Goal: Contribute content: Contribute content

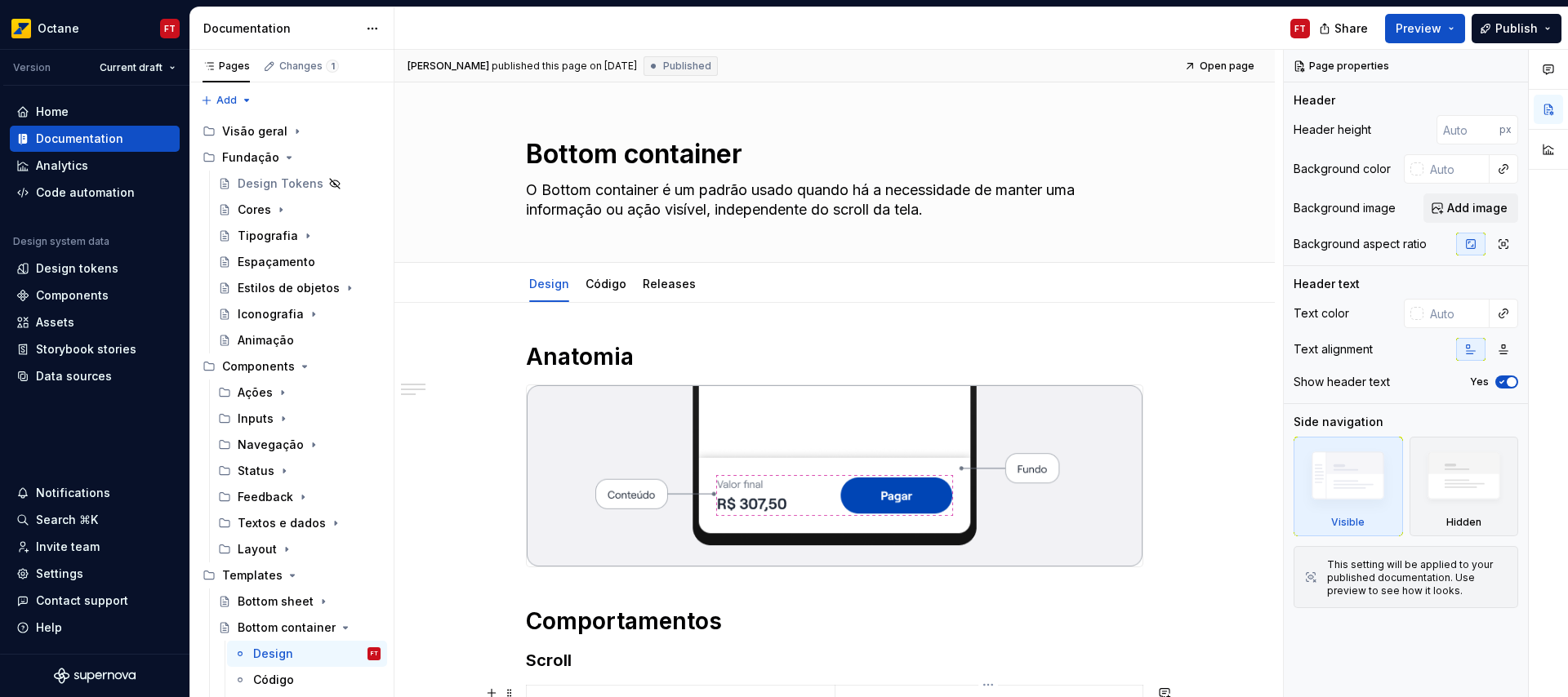
scroll to position [71, 0]
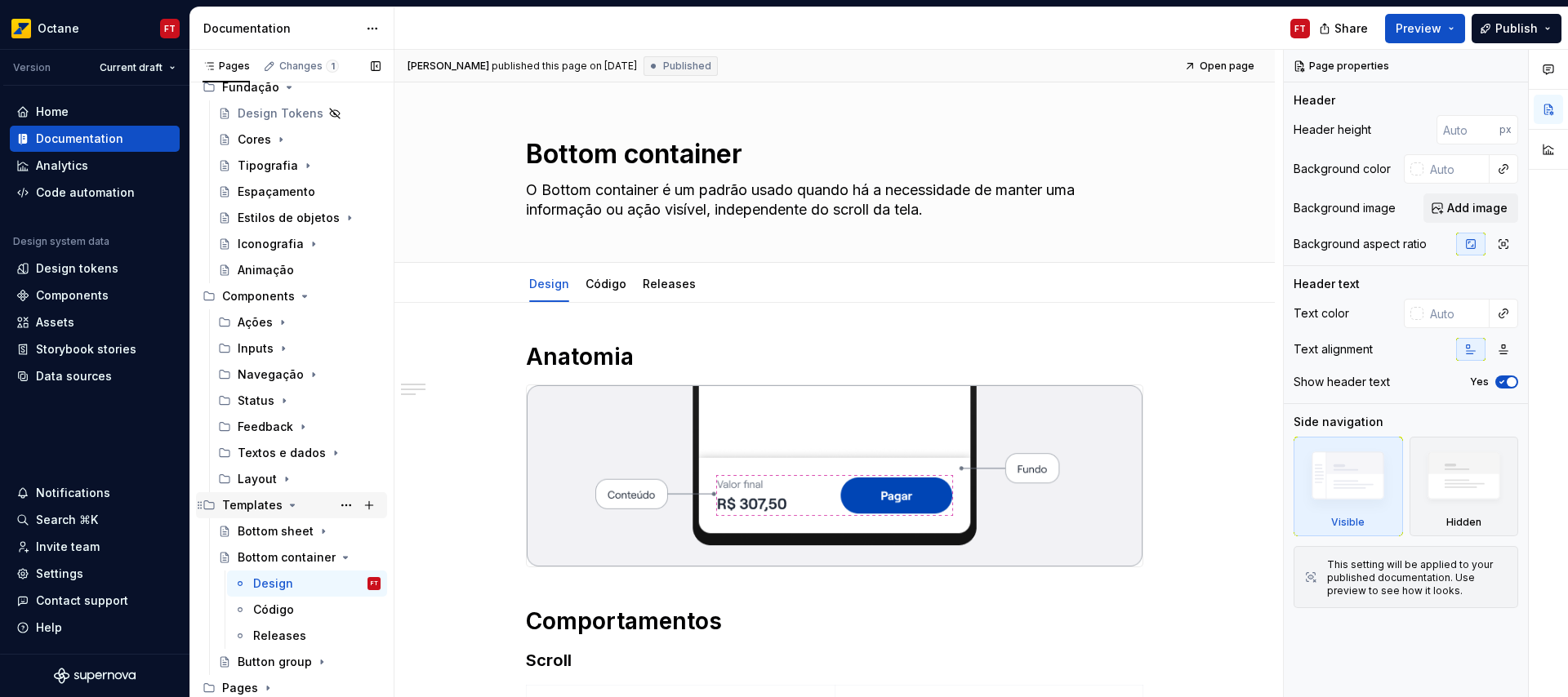
click at [290, 505] on icon "Page tree" at bounding box center [292, 506] width 4 height 2
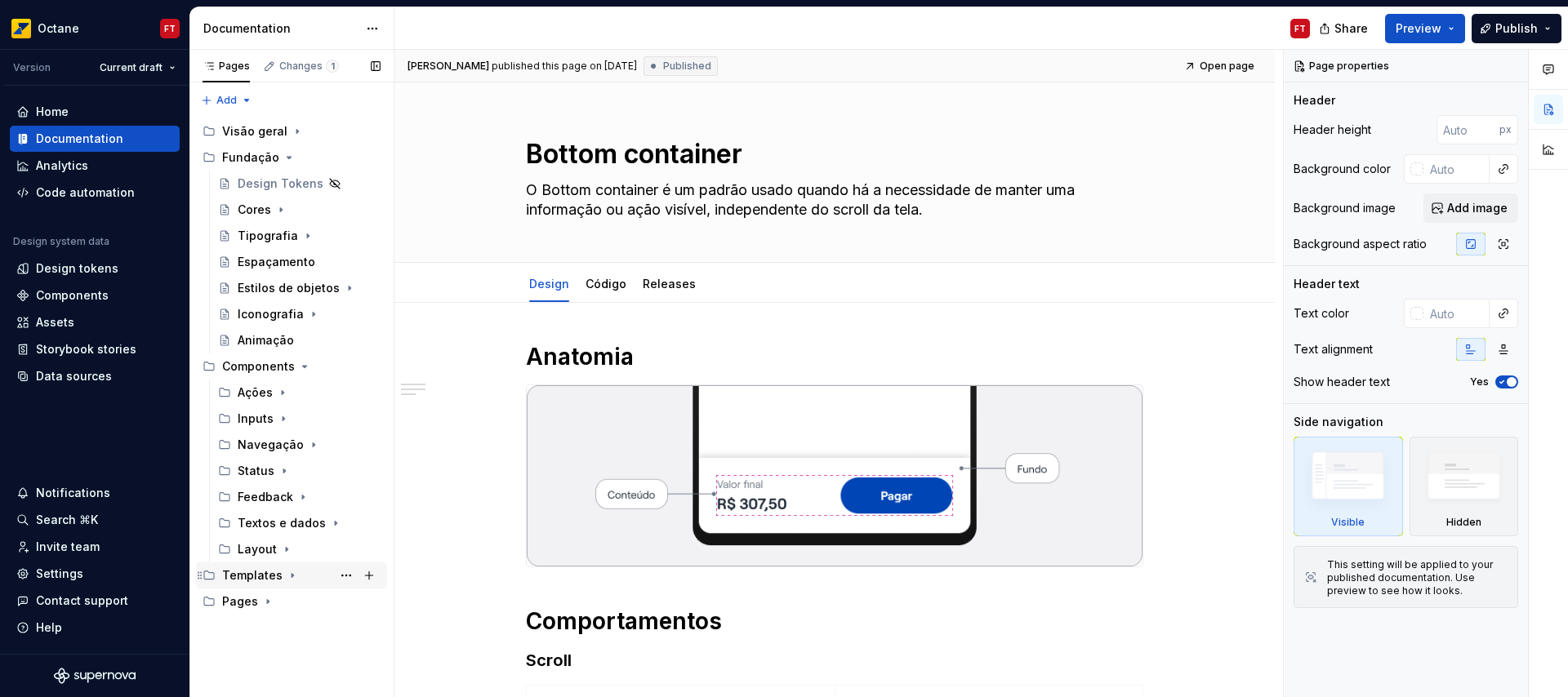
scroll to position [0, 0]
click at [282, 418] on icon "Page tree" at bounding box center [283, 419] width 2 height 4
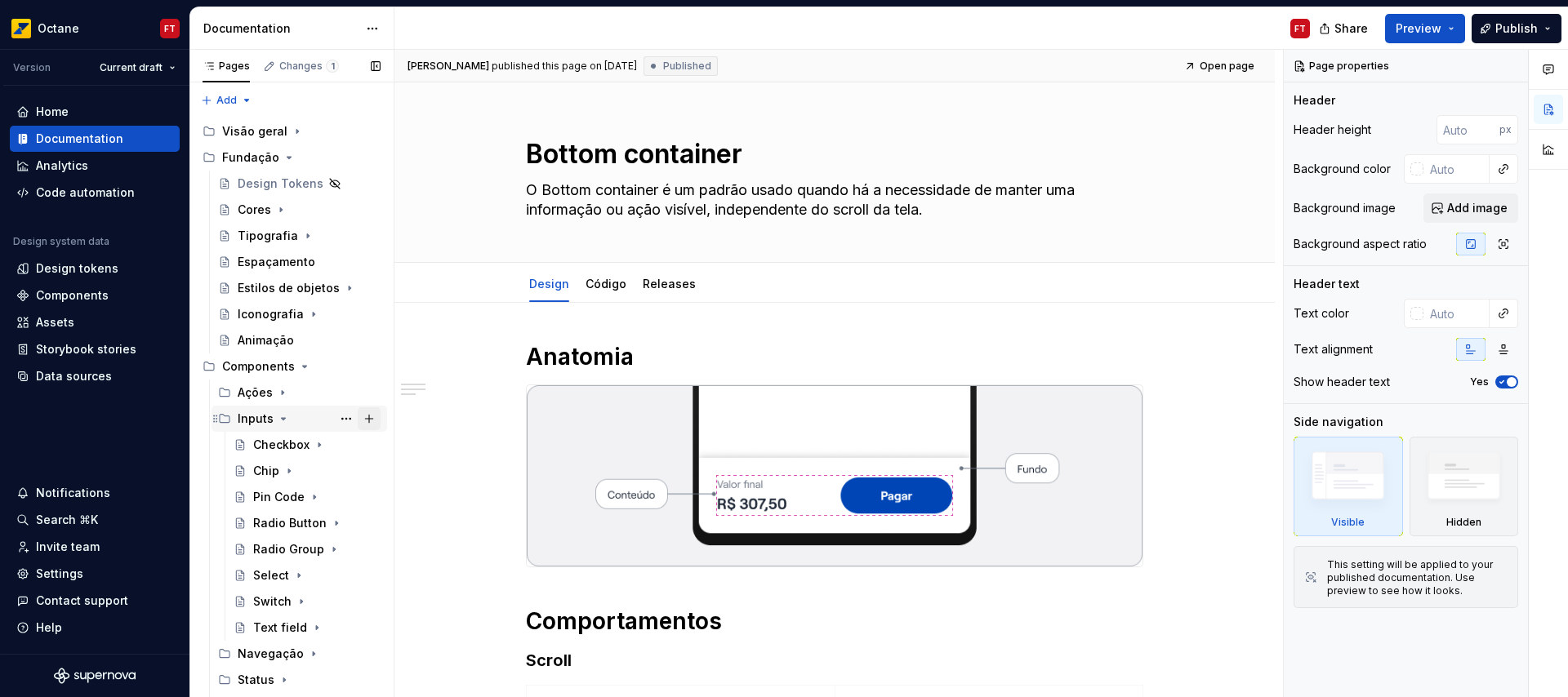
click at [363, 422] on button "Page tree" at bounding box center [369, 419] width 23 height 23
type textarea "*"
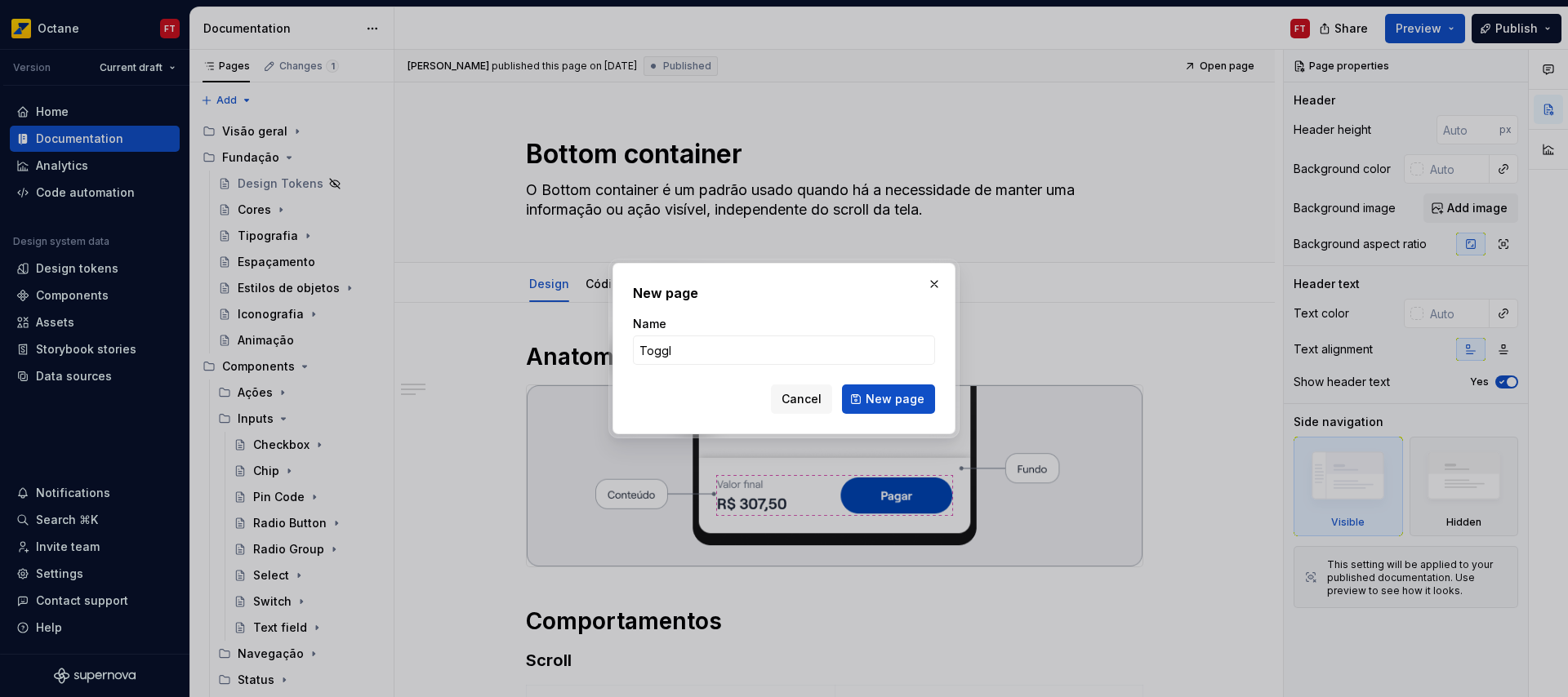
type input "Toggle"
click button "New page" at bounding box center [888, 399] width 93 height 29
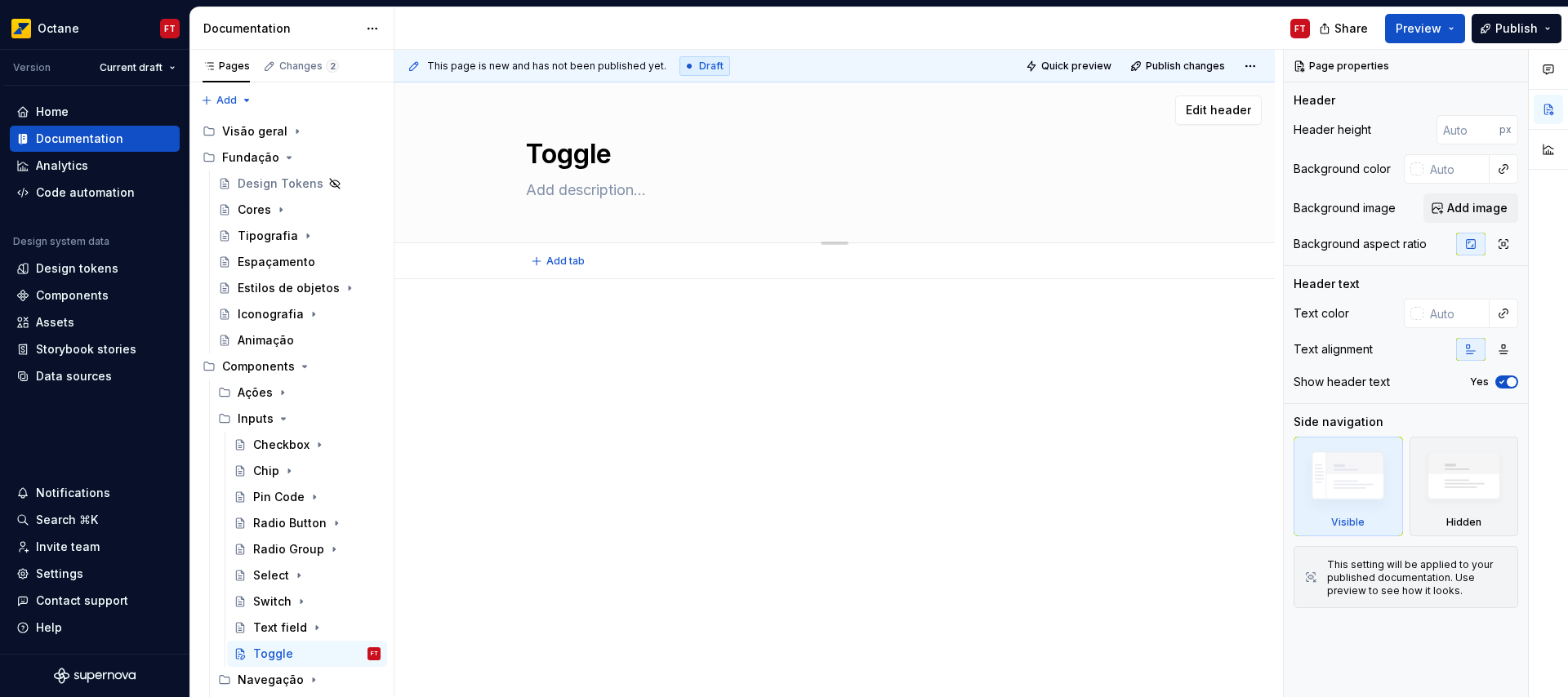
click at [553, 197] on textarea at bounding box center [831, 191] width 618 height 26
paste textarea "Tabs organizam o conteúdo em várias seções e permitem que os usuários naveguem …"
type textarea "*"
type textarea "Tabs organizam o conteúdo em várias seções e permitem que os usuários naveguem …"
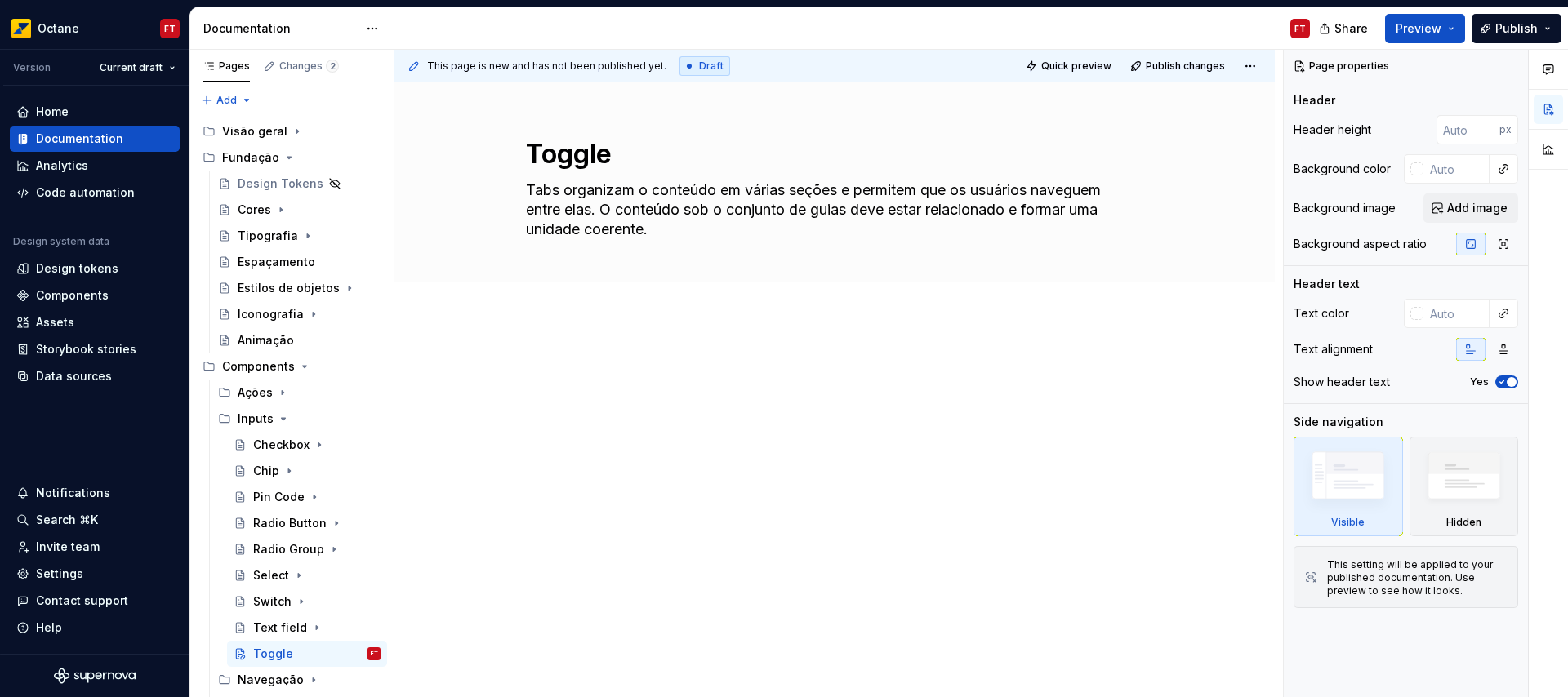
type textarea "*"
type textarea "Tabs organizam o conteúdo em várias seções e permitem que os usuários naveguem …"
click at [561, 305] on span "Add tab" at bounding box center [565, 300] width 38 height 13
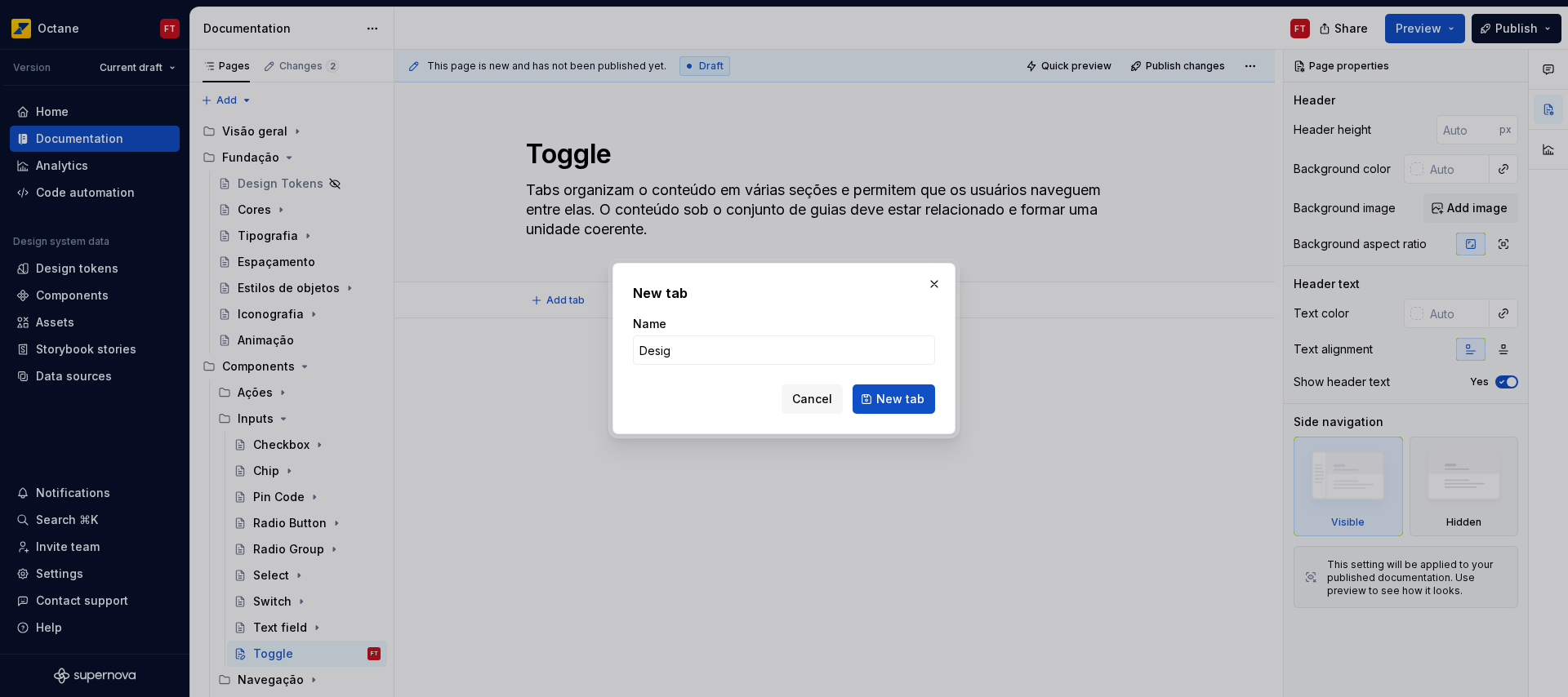
type input "Design"
click button "New tab" at bounding box center [893, 399] width 82 height 29
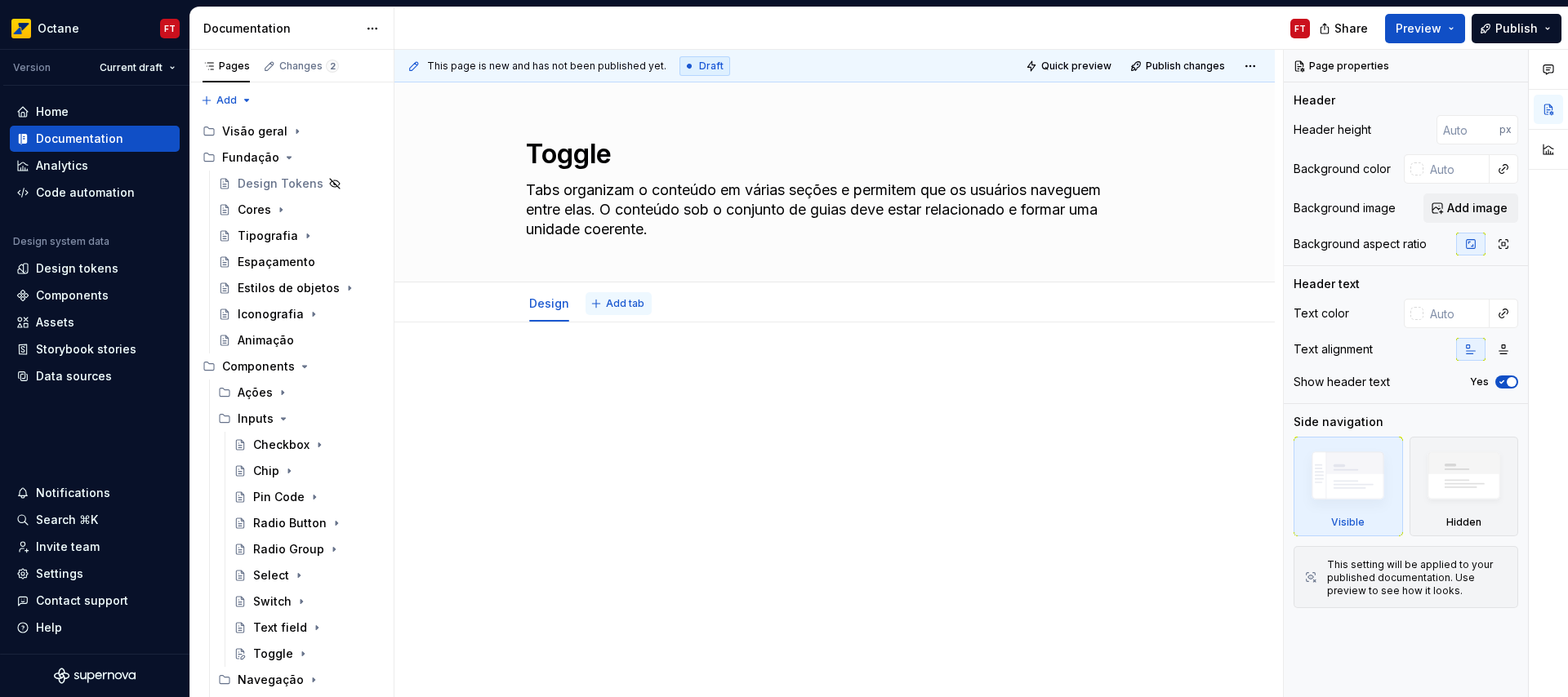
type textarea "*"
click at [596, 301] on button "Add tab" at bounding box center [619, 304] width 66 height 23
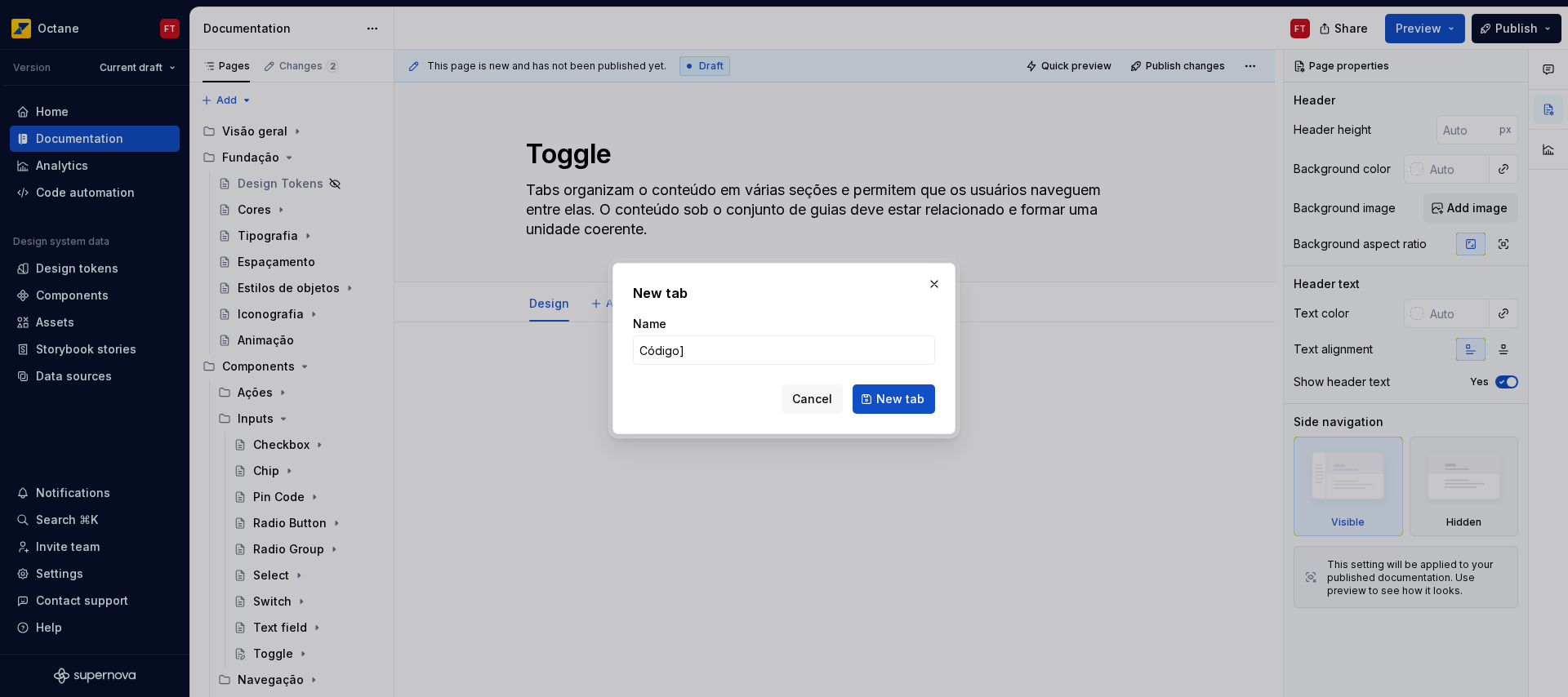
type input "Código"
click button "New tab" at bounding box center [893, 399] width 82 height 29
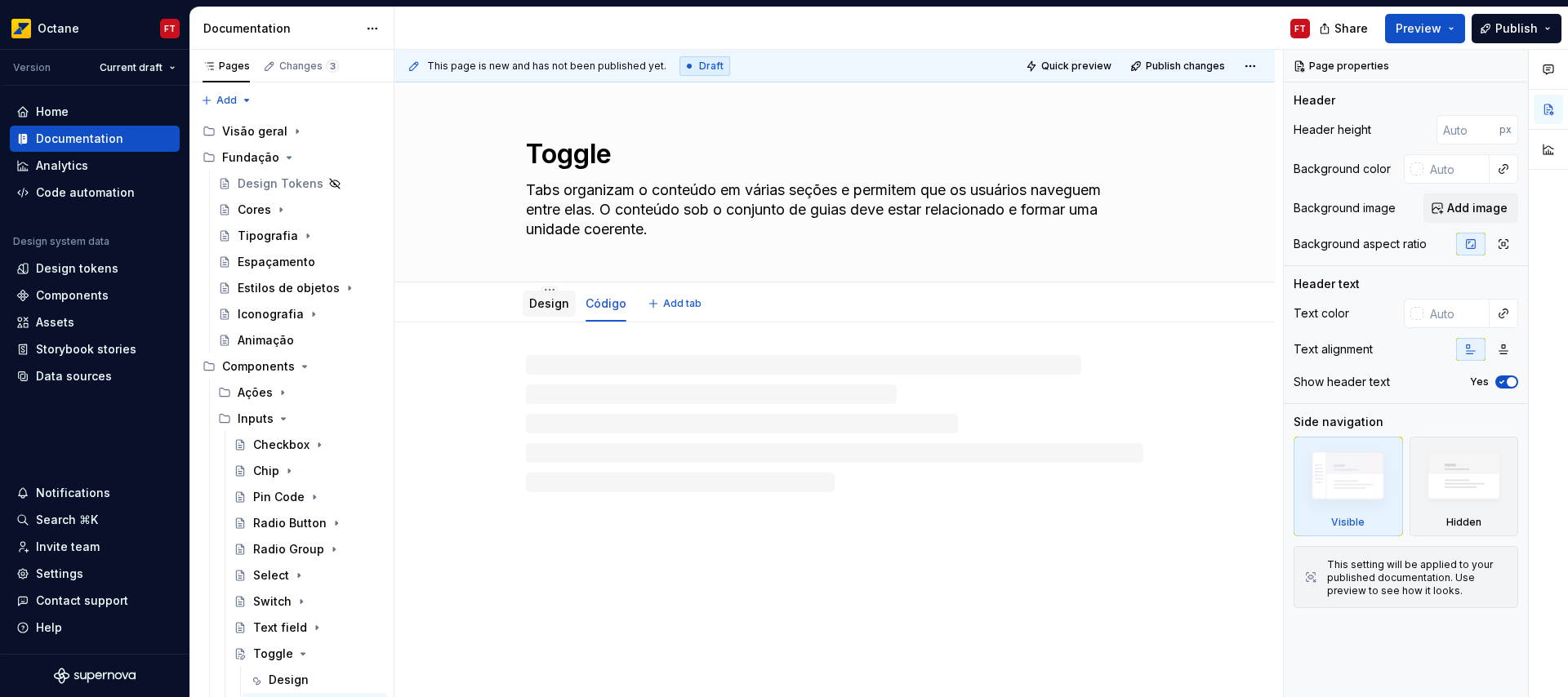
click at [551, 306] on link "Design" at bounding box center [549, 304] width 40 height 14
click at [607, 359] on div at bounding box center [835, 488] width 881 height 330
type textarea "*"
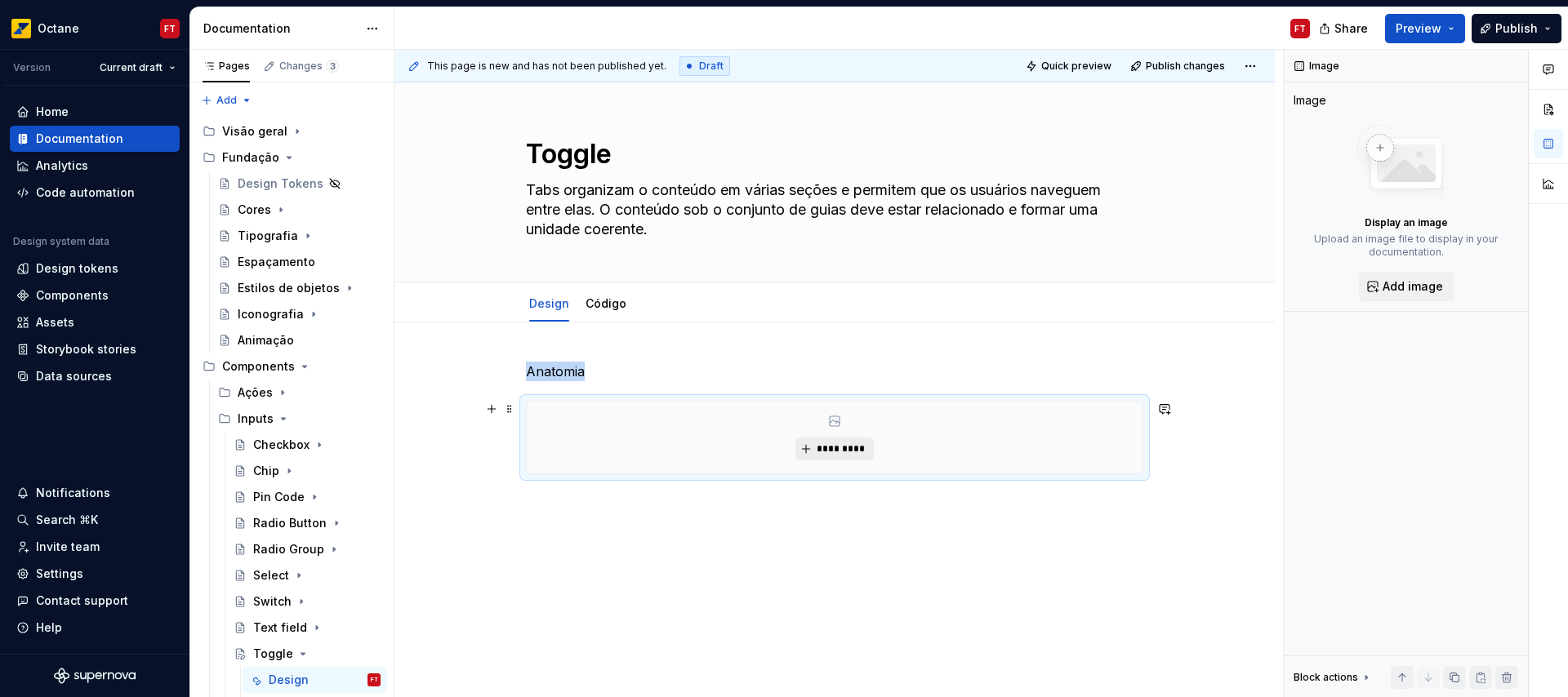
click at [838, 443] on span "*********" at bounding box center [840, 449] width 49 height 13
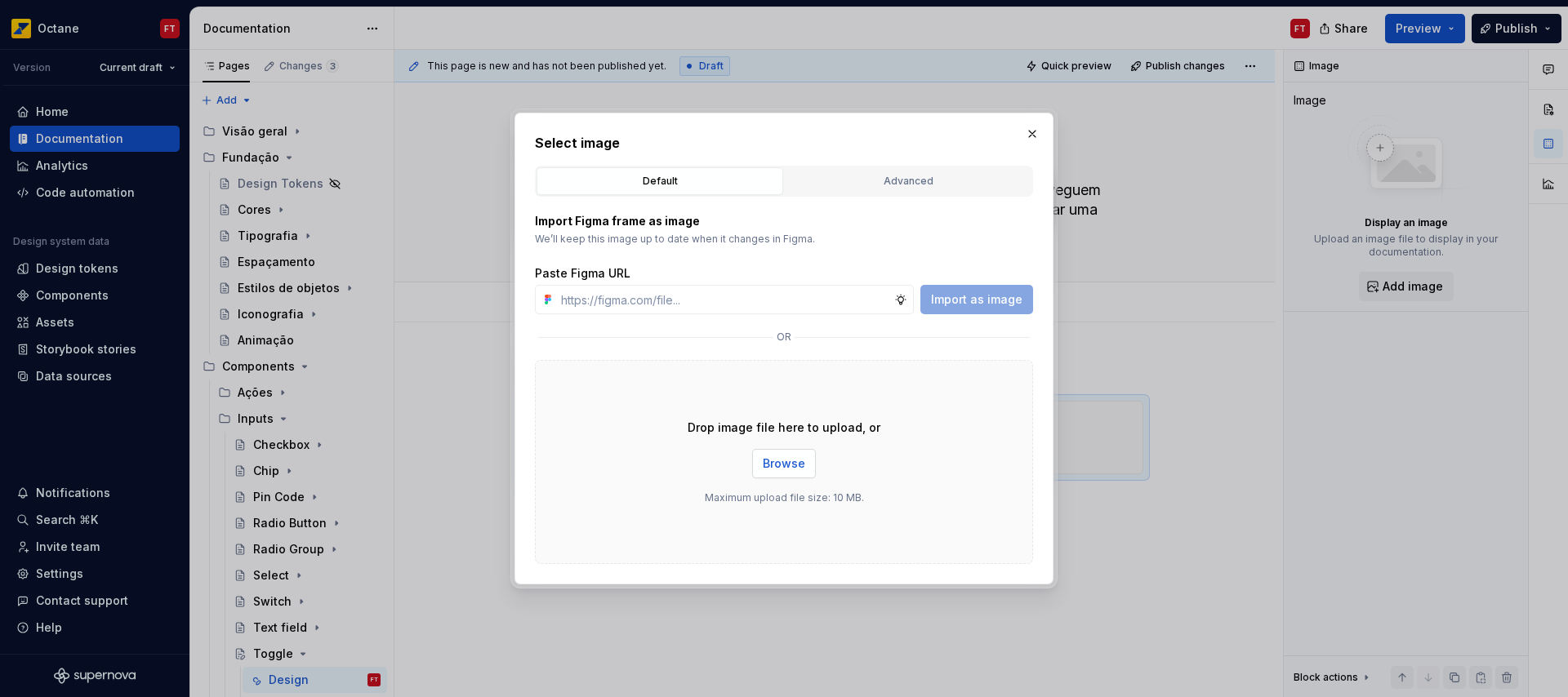
click at [771, 465] on span "Browse" at bounding box center [784, 463] width 42 height 17
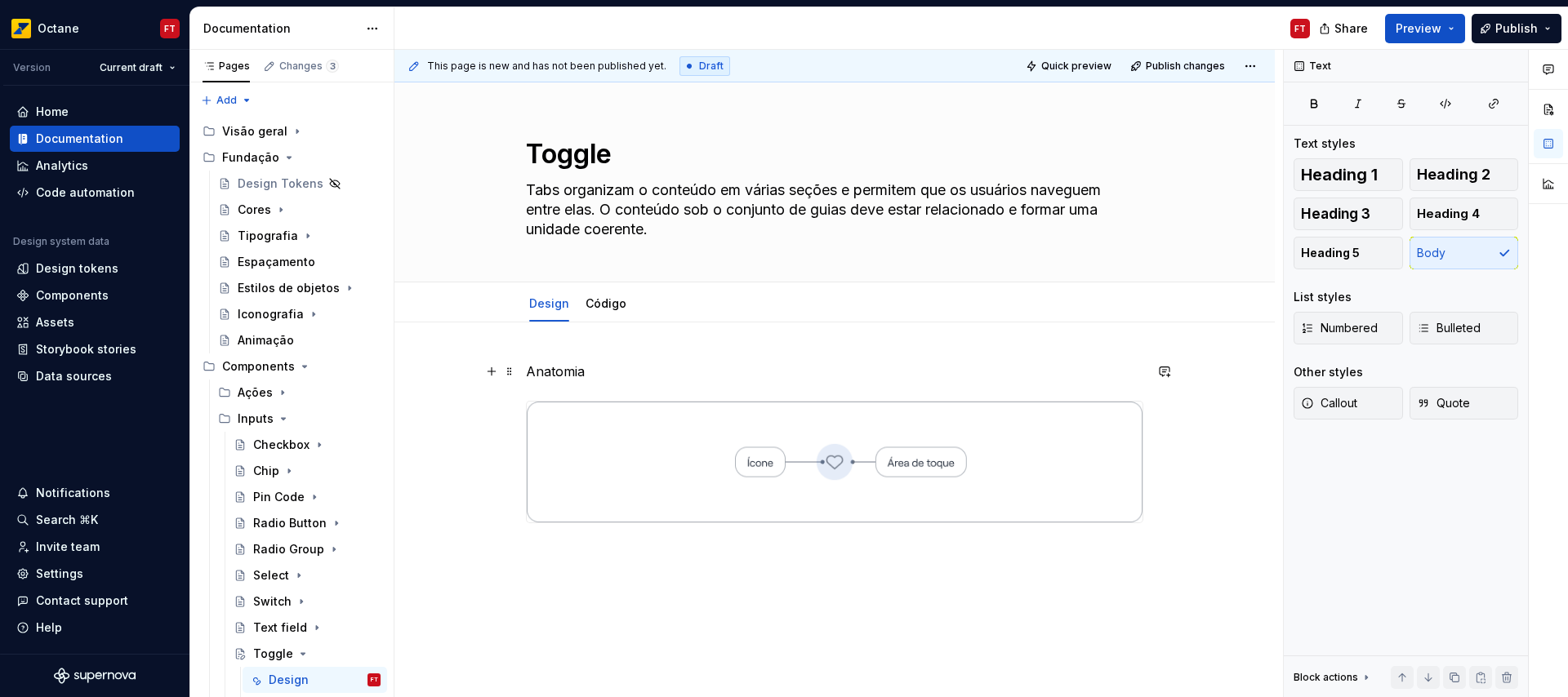
click at [546, 375] on p "Anatomia" at bounding box center [835, 371] width 618 height 19
drag, startPoint x: 1368, startPoint y: 166, endPoint x: 1358, endPoint y: 175, distance: 13.5
click at [1369, 167] on span "Heading 1" at bounding box center [1339, 175] width 77 height 17
click at [674, 544] on div "Anatomia" at bounding box center [835, 453] width 618 height 184
click at [1183, 503] on div "Anatomia" at bounding box center [835, 539] width 881 height 432
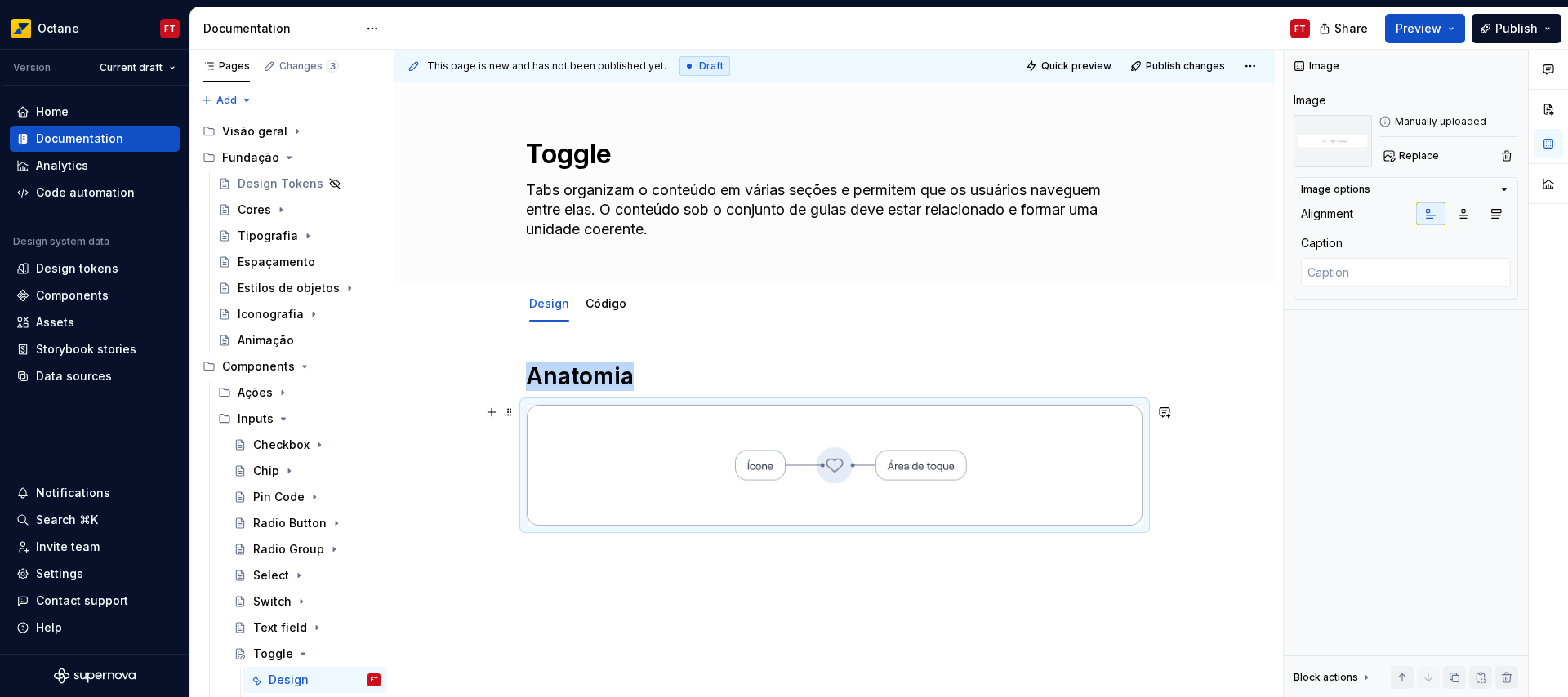
click at [1183, 503] on div "Anatomia" at bounding box center [835, 539] width 881 height 432
click at [1072, 559] on div "Anatomia" at bounding box center [835, 539] width 881 height 432
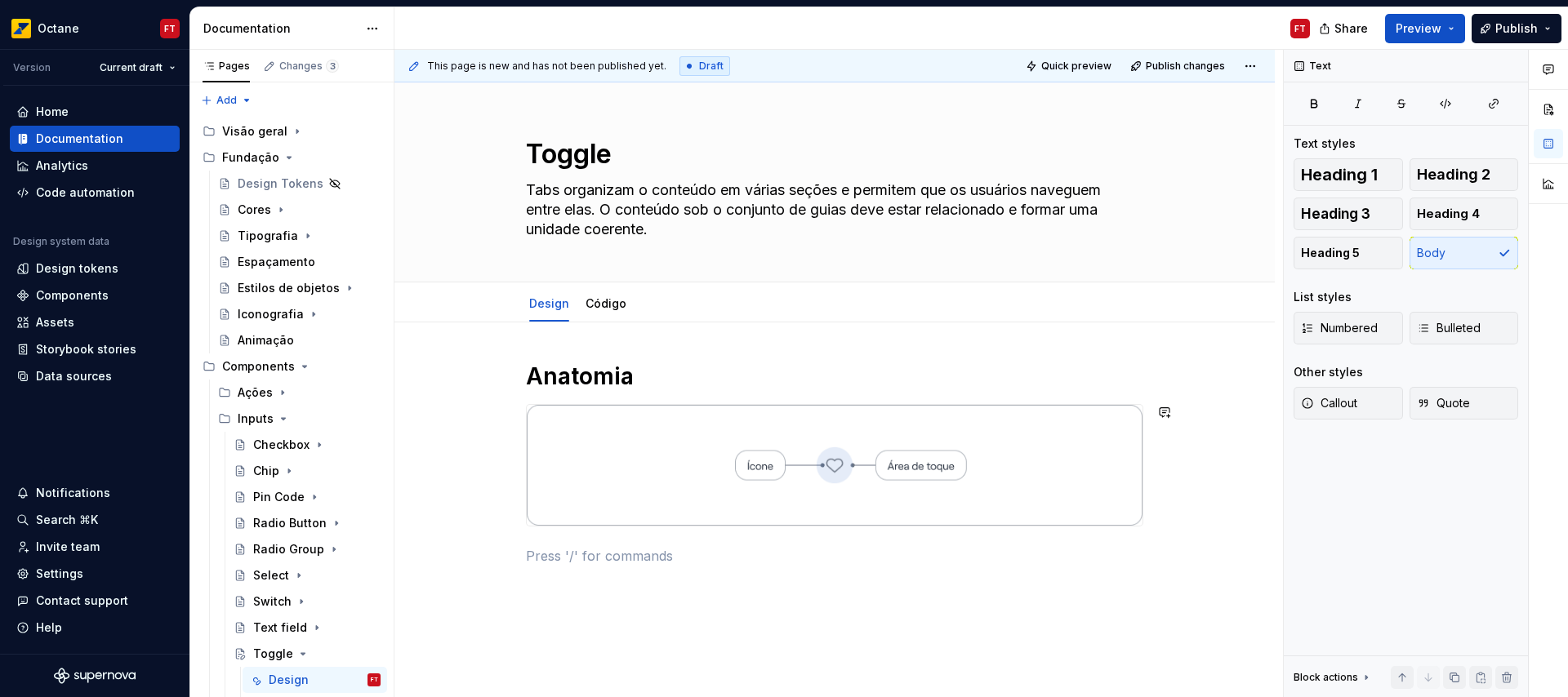
click at [1072, 559] on p at bounding box center [835, 556] width 618 height 19
click at [1319, 182] on span "Heading 1" at bounding box center [1339, 175] width 77 height 17
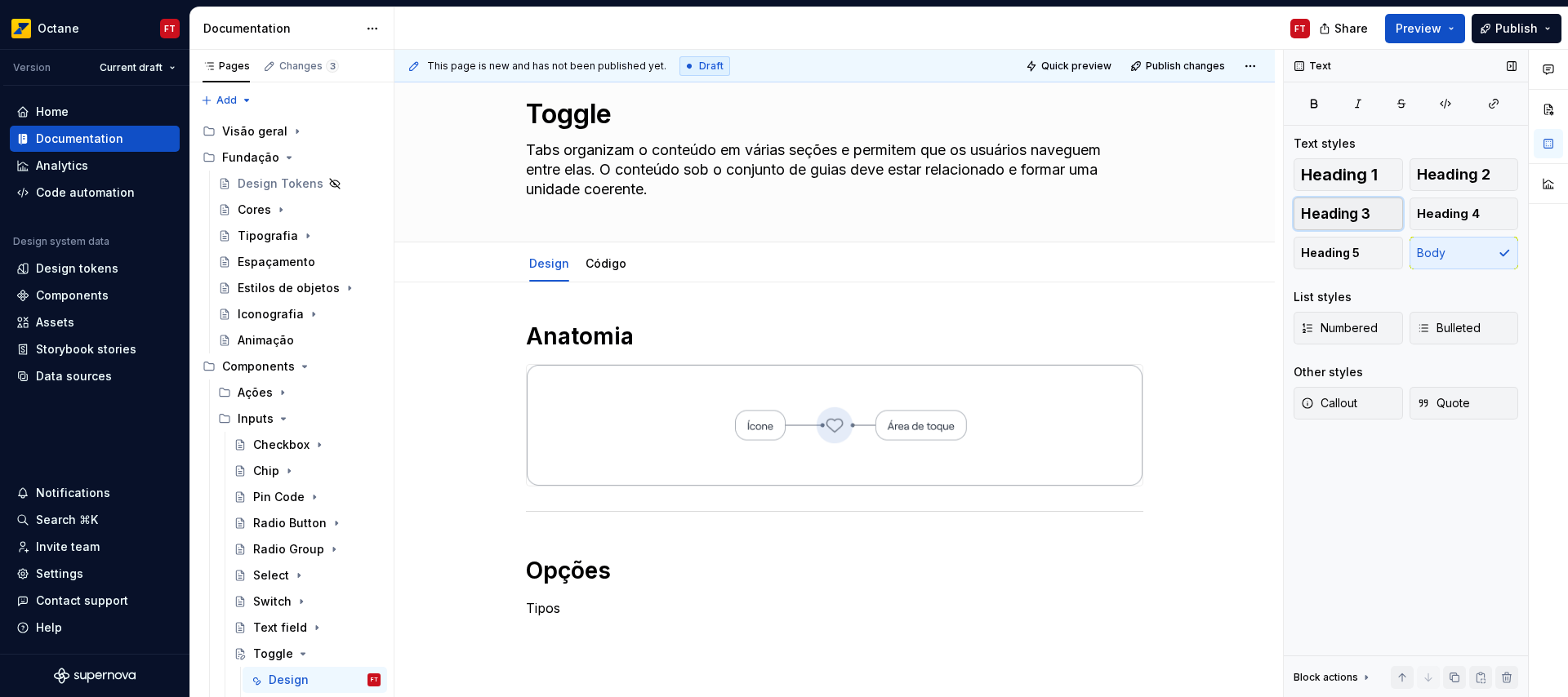
click at [1371, 208] on button "Heading 3" at bounding box center [1348, 214] width 109 height 33
click at [560, 665] on div "Anatomia Opções Tipos" at bounding box center [835, 498] width 618 height 352
click at [559, 676] on div "Anatomia Opções Tipos" at bounding box center [835, 582] width 881 height 600
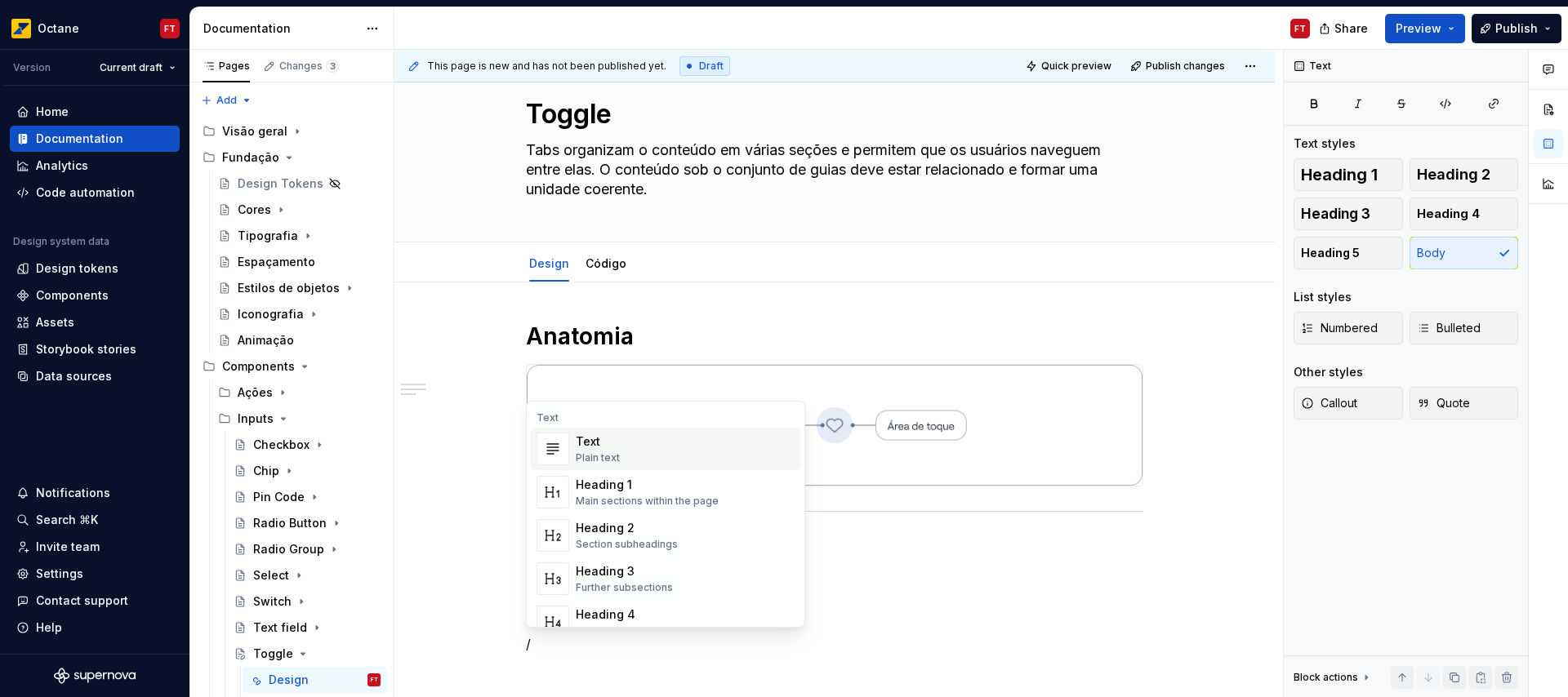
scroll to position [76, 0]
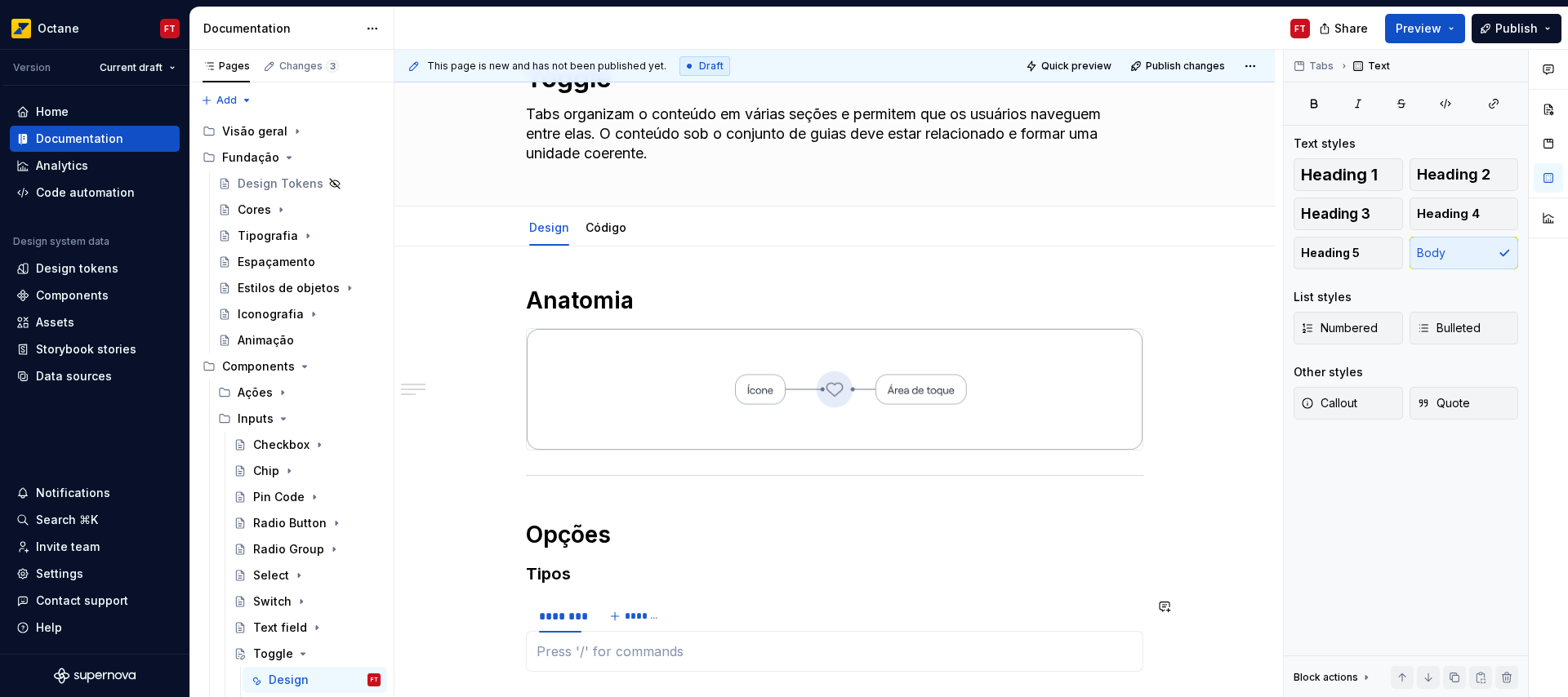
click at [617, 672] on section "******** *******" at bounding box center [835, 634] width 618 height 73
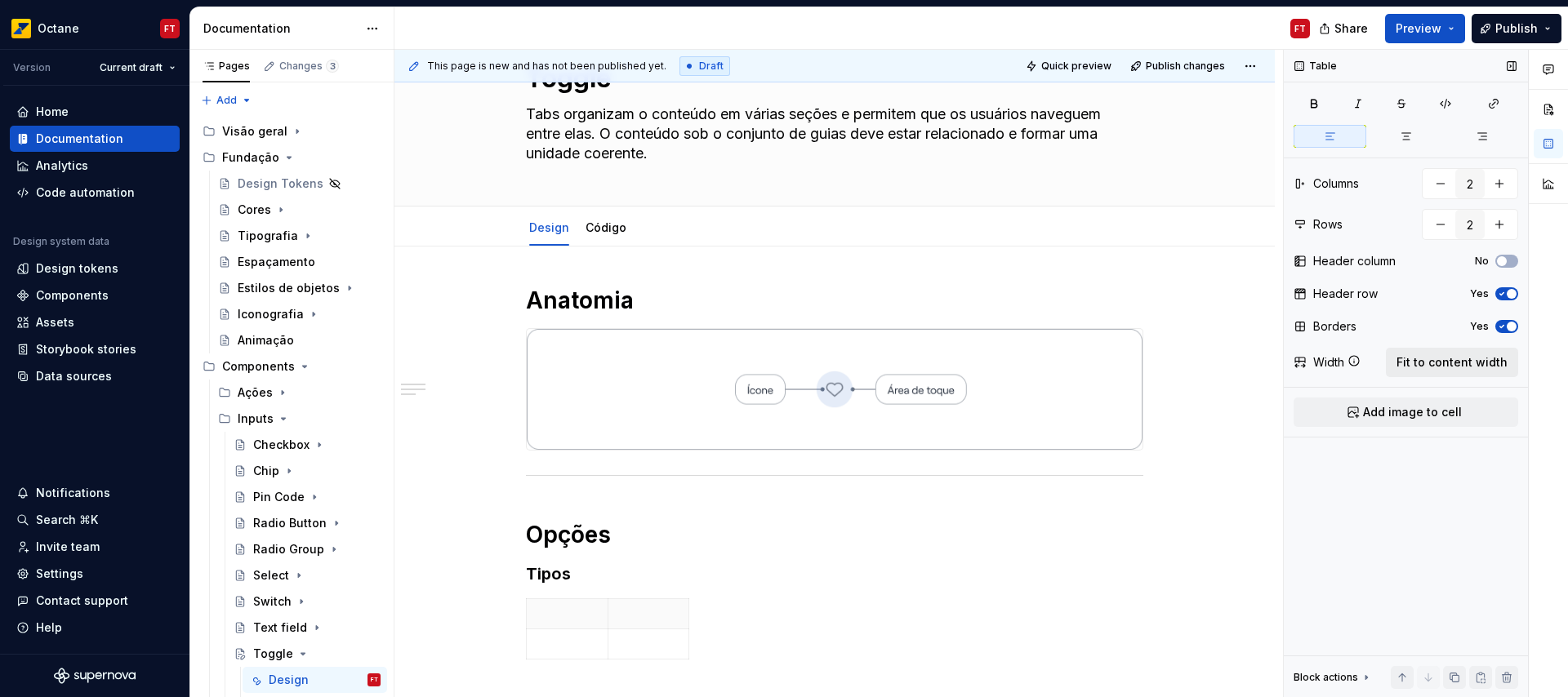
click at [1429, 361] on span "Fit to content width" at bounding box center [1452, 363] width 111 height 17
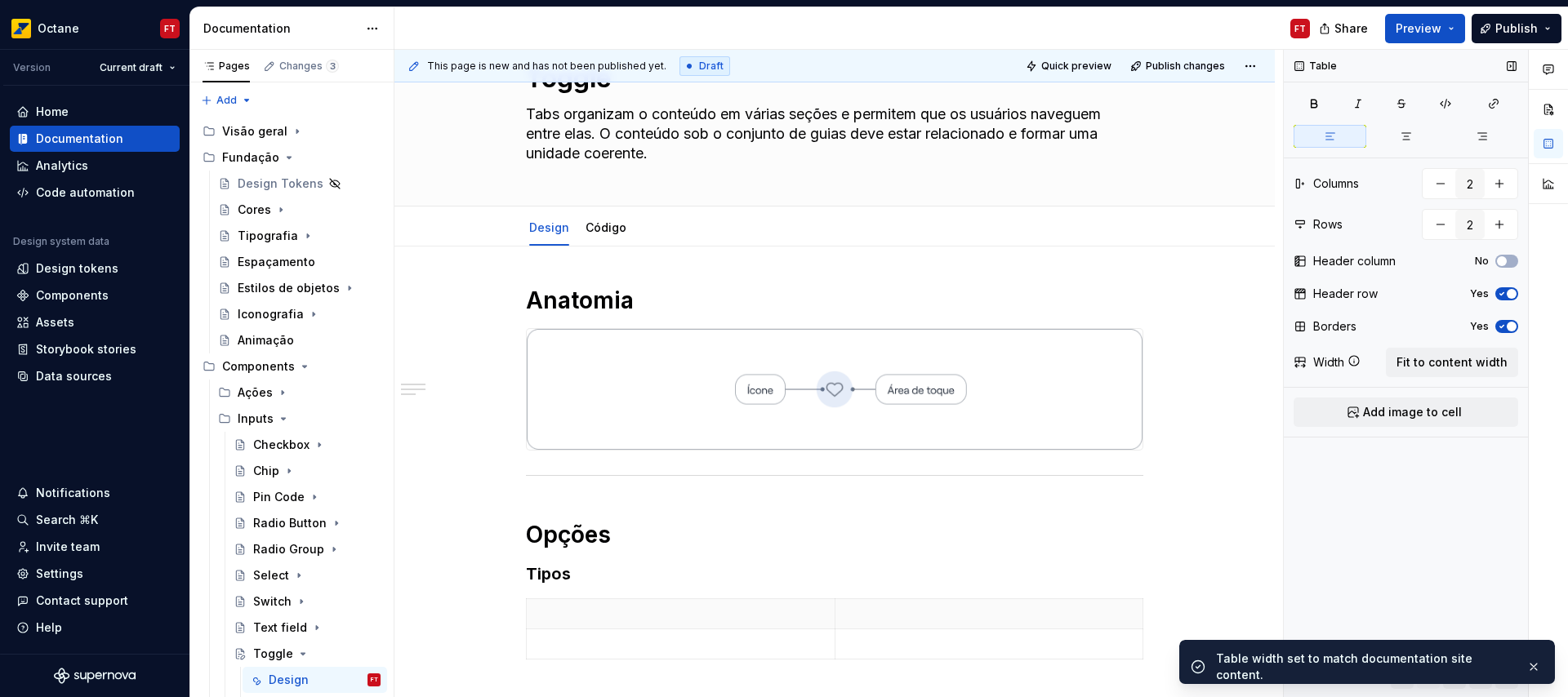
click at [1512, 323] on span "button" at bounding box center [1511, 326] width 10 height 10
click at [1510, 298] on span "button" at bounding box center [1511, 294] width 10 height 10
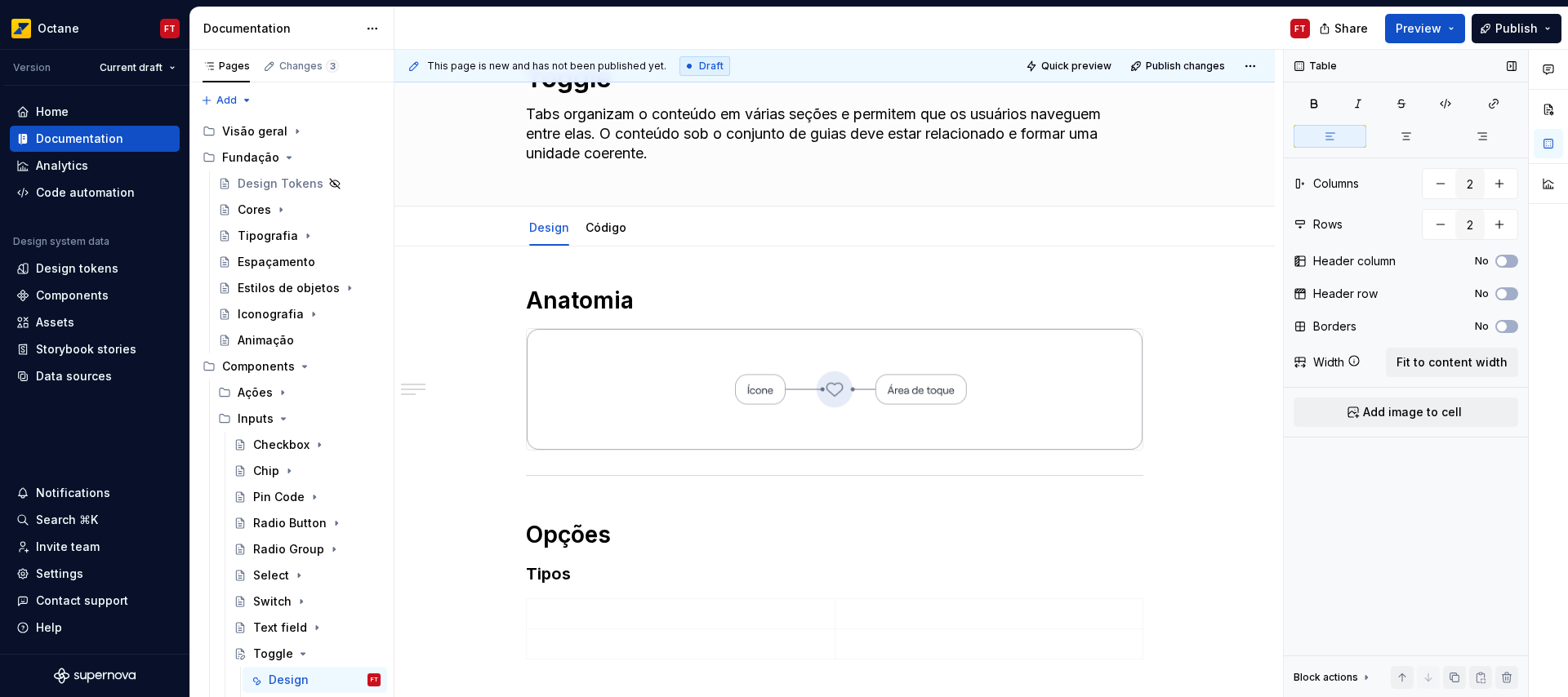
click at [1480, 410] on button "Add image to cell" at bounding box center [1406, 412] width 224 height 29
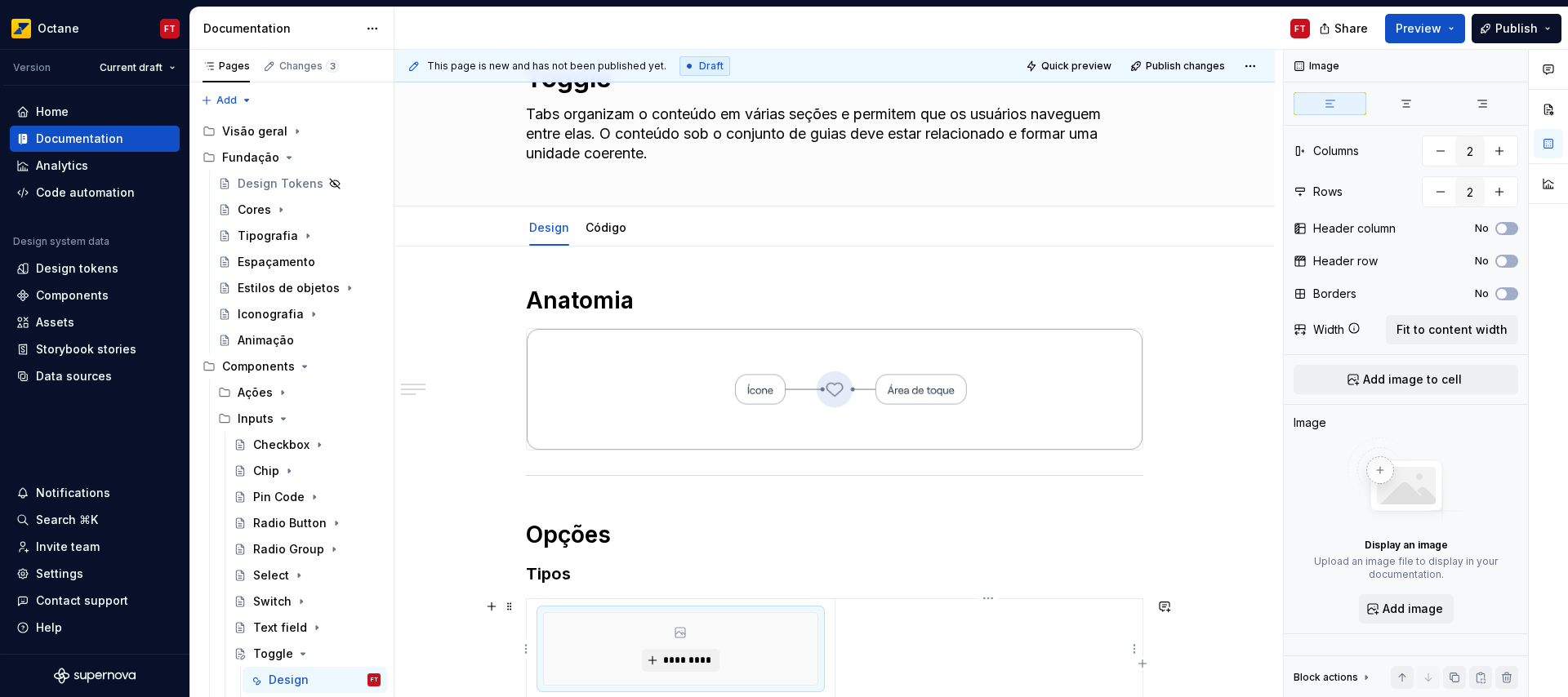
click at [895, 639] on td at bounding box center [988, 648] width 308 height 101
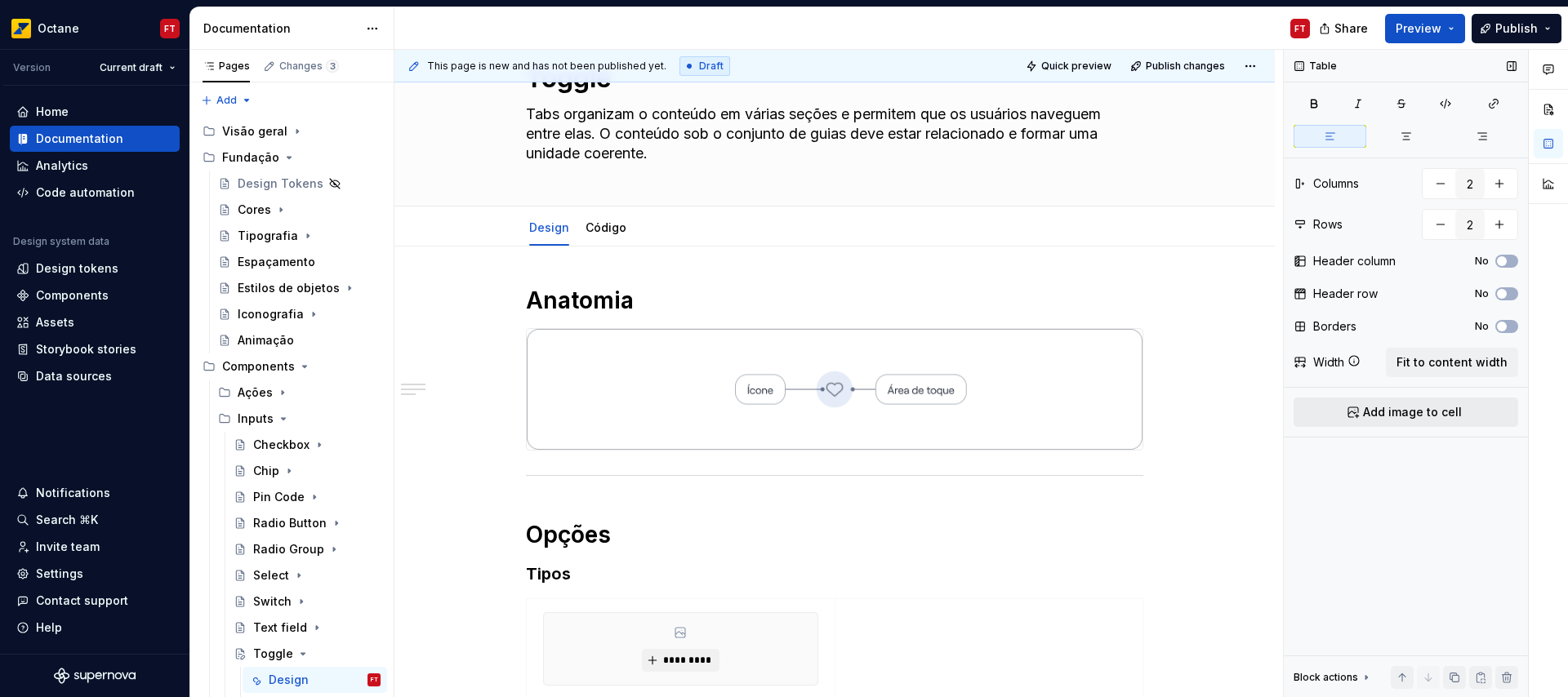
click at [1347, 416] on button "Add image to cell" at bounding box center [1406, 412] width 224 height 29
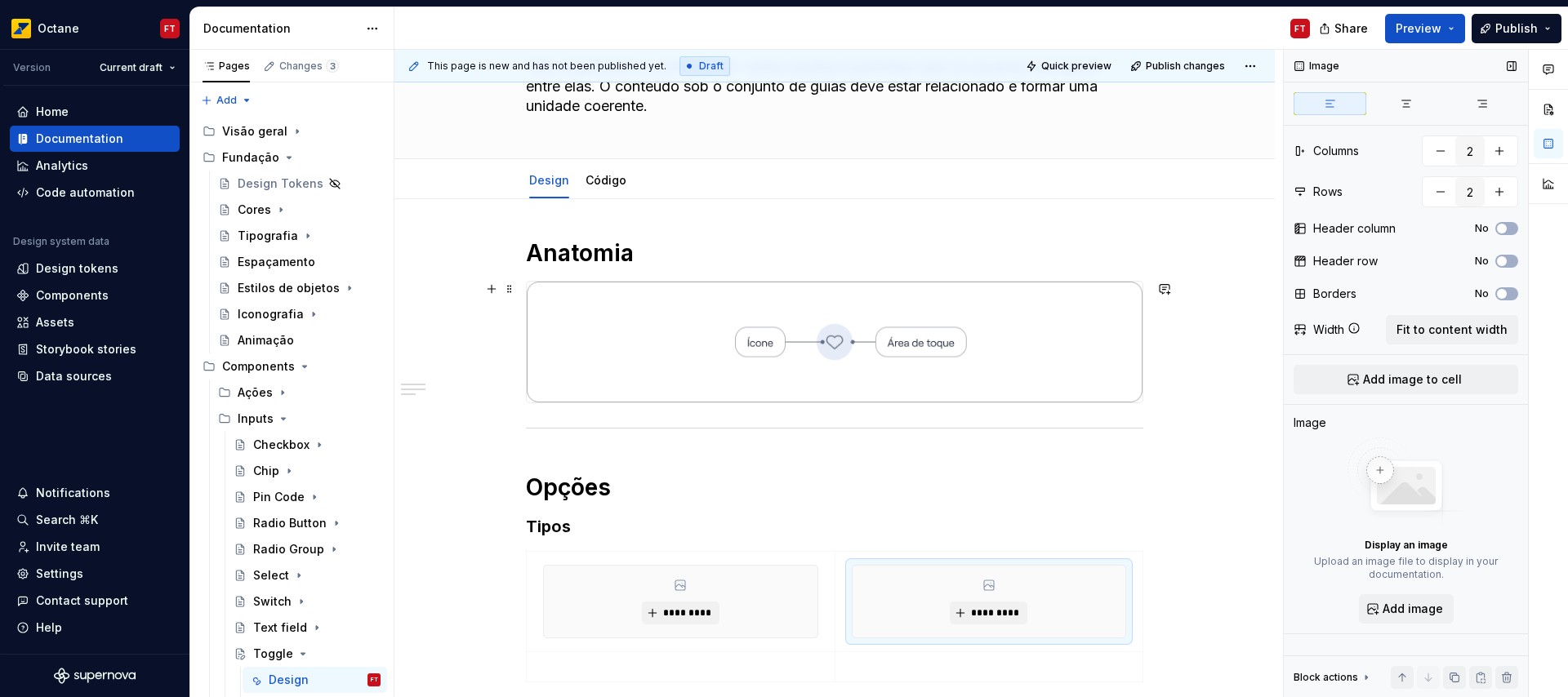
scroll to position [343, 0]
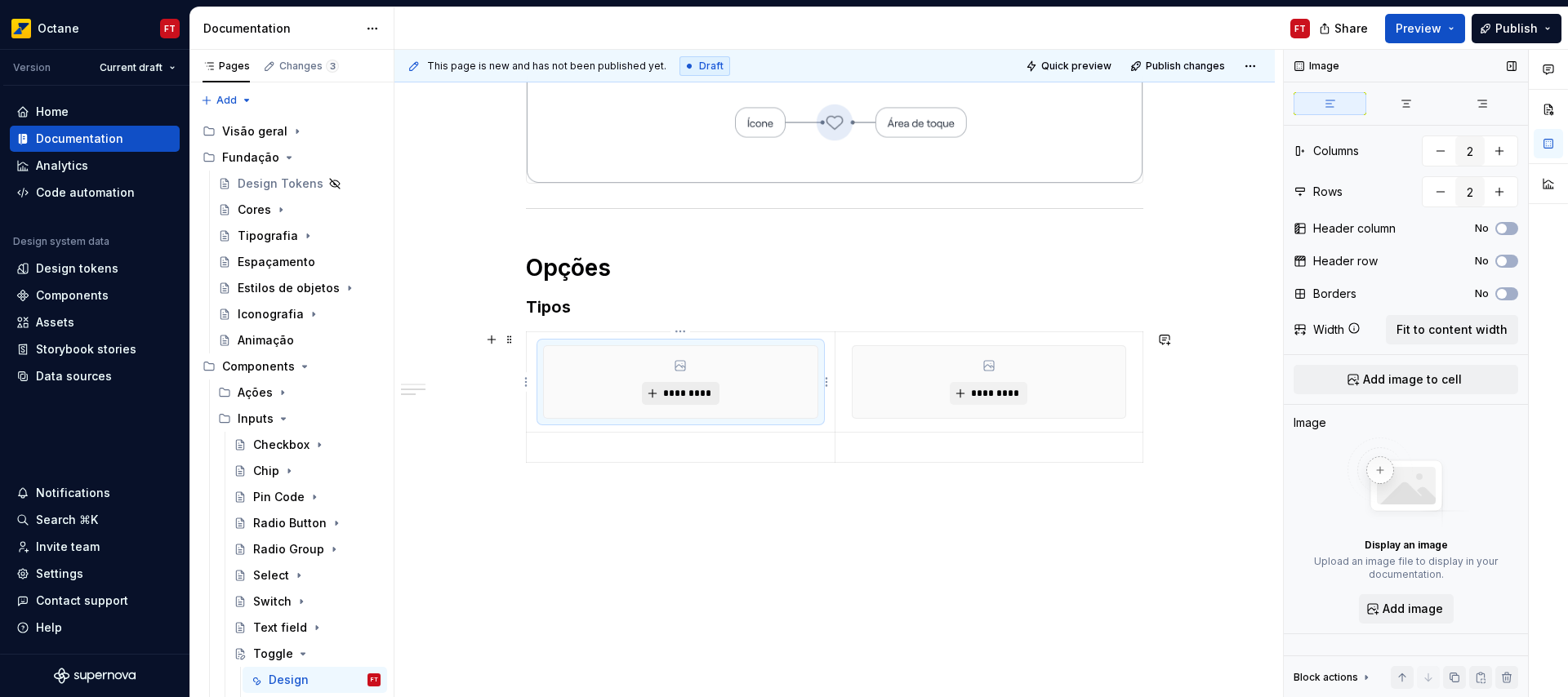
click at [653, 394] on button "*********" at bounding box center [680, 393] width 78 height 23
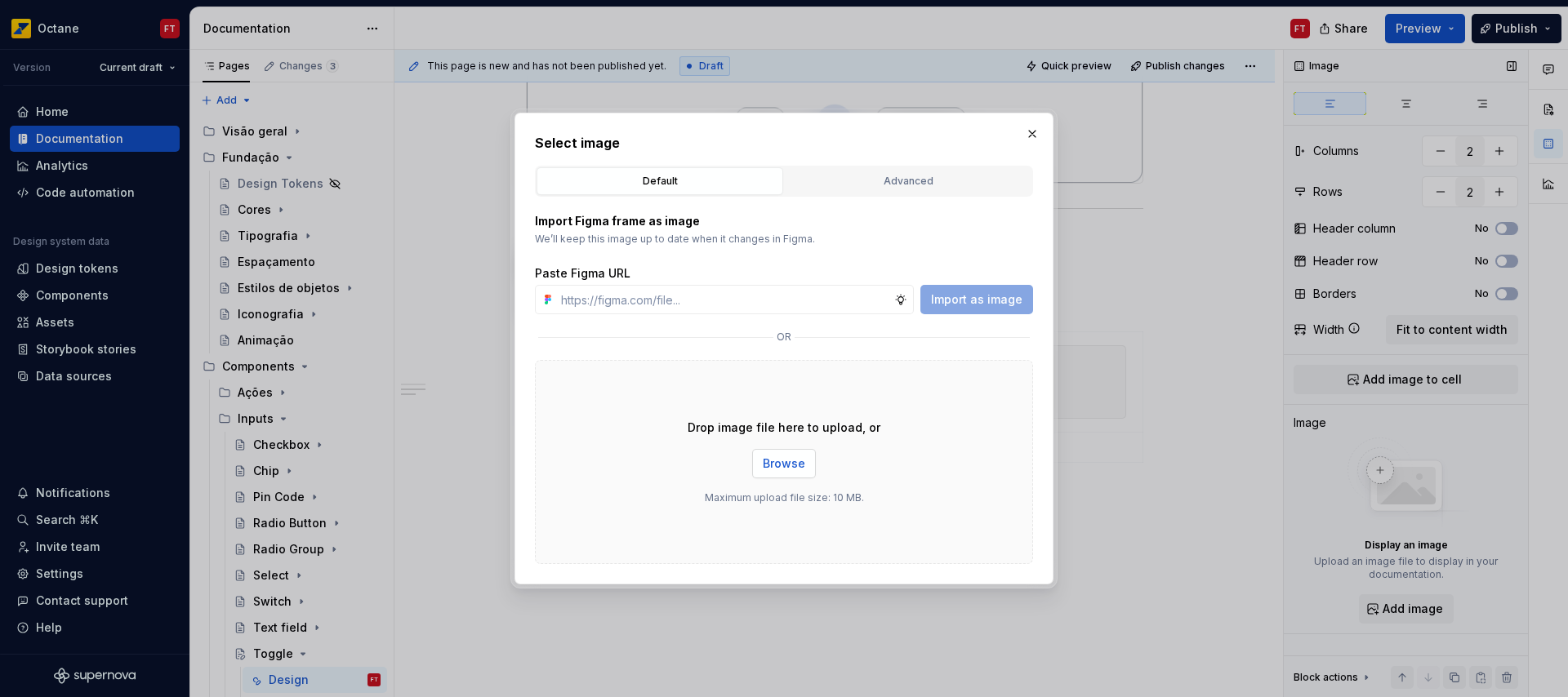
click at [794, 463] on span "Browse" at bounding box center [784, 463] width 42 height 17
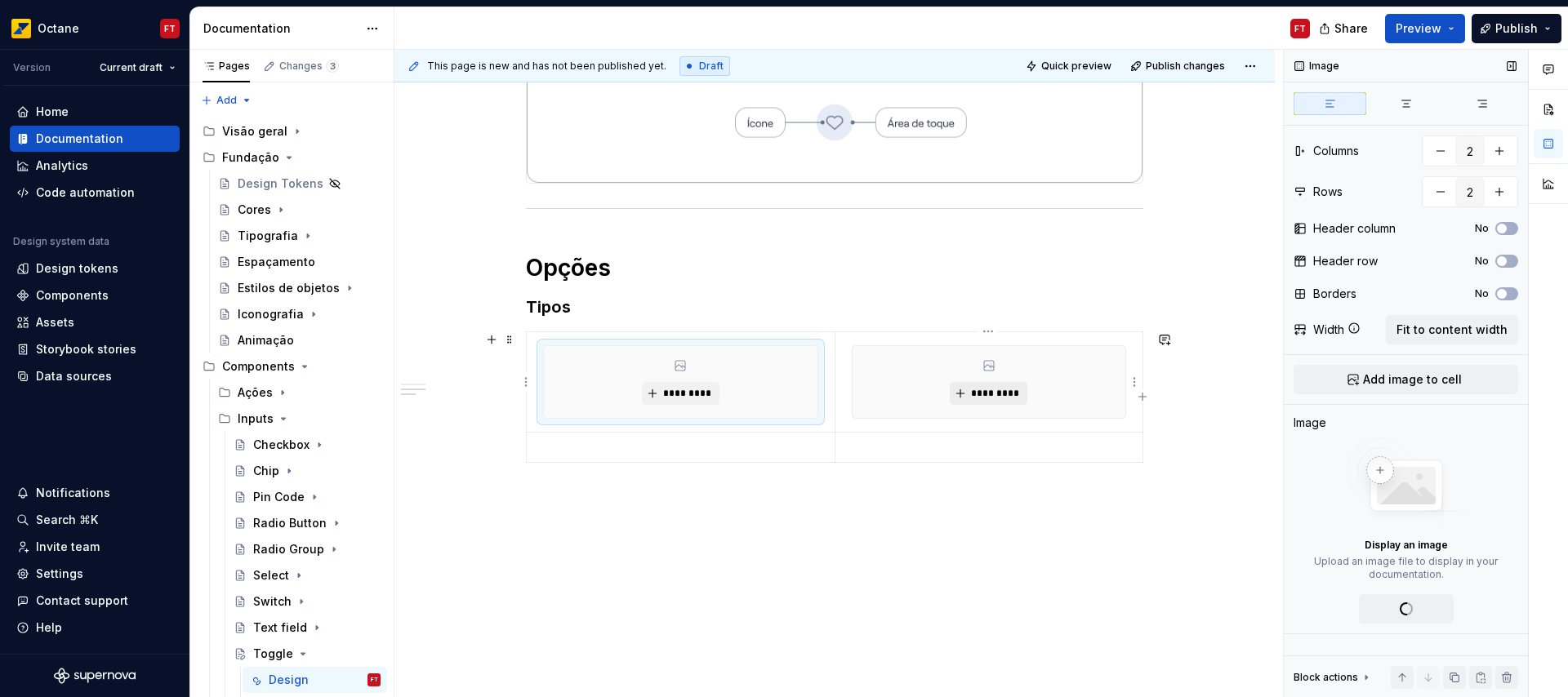
click at [987, 388] on span "*********" at bounding box center [994, 393] width 49 height 13
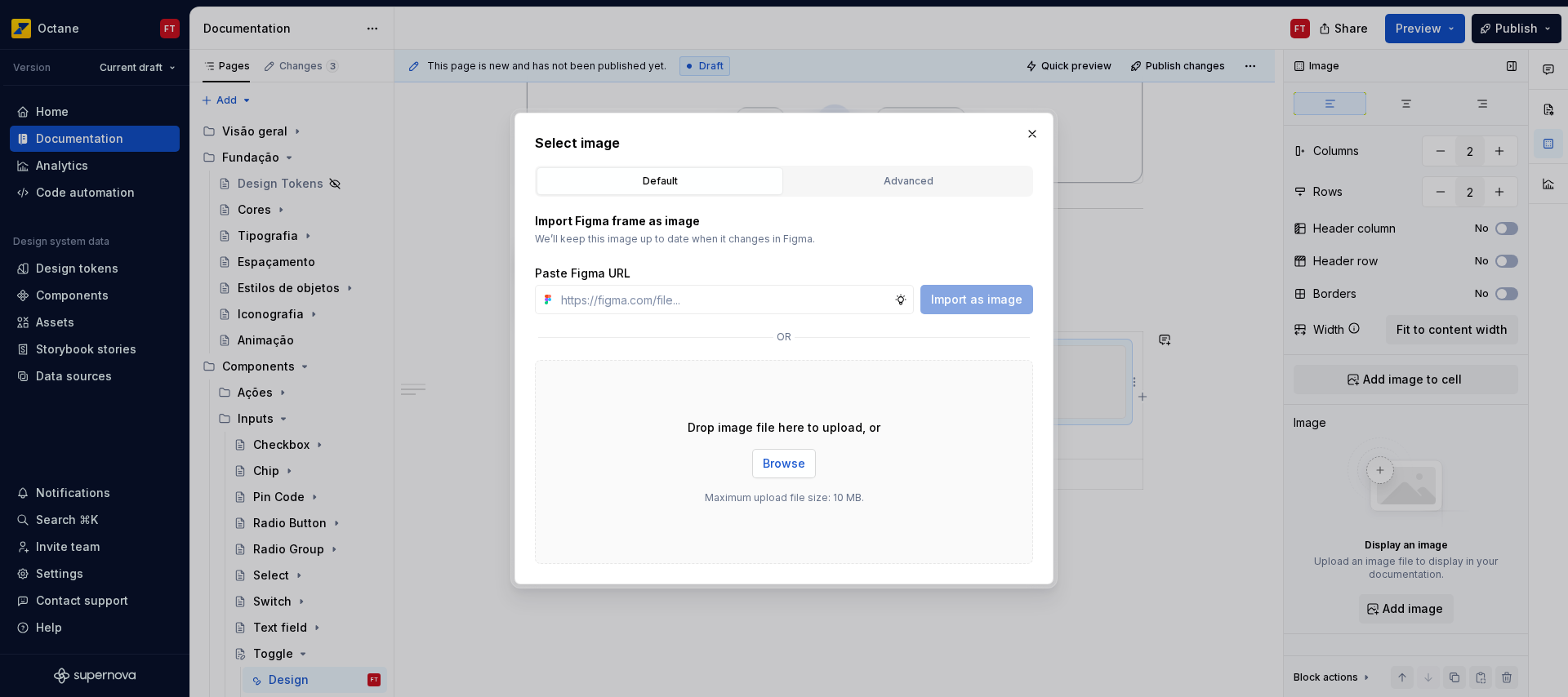
click at [803, 466] on span "Browse" at bounding box center [784, 463] width 42 height 17
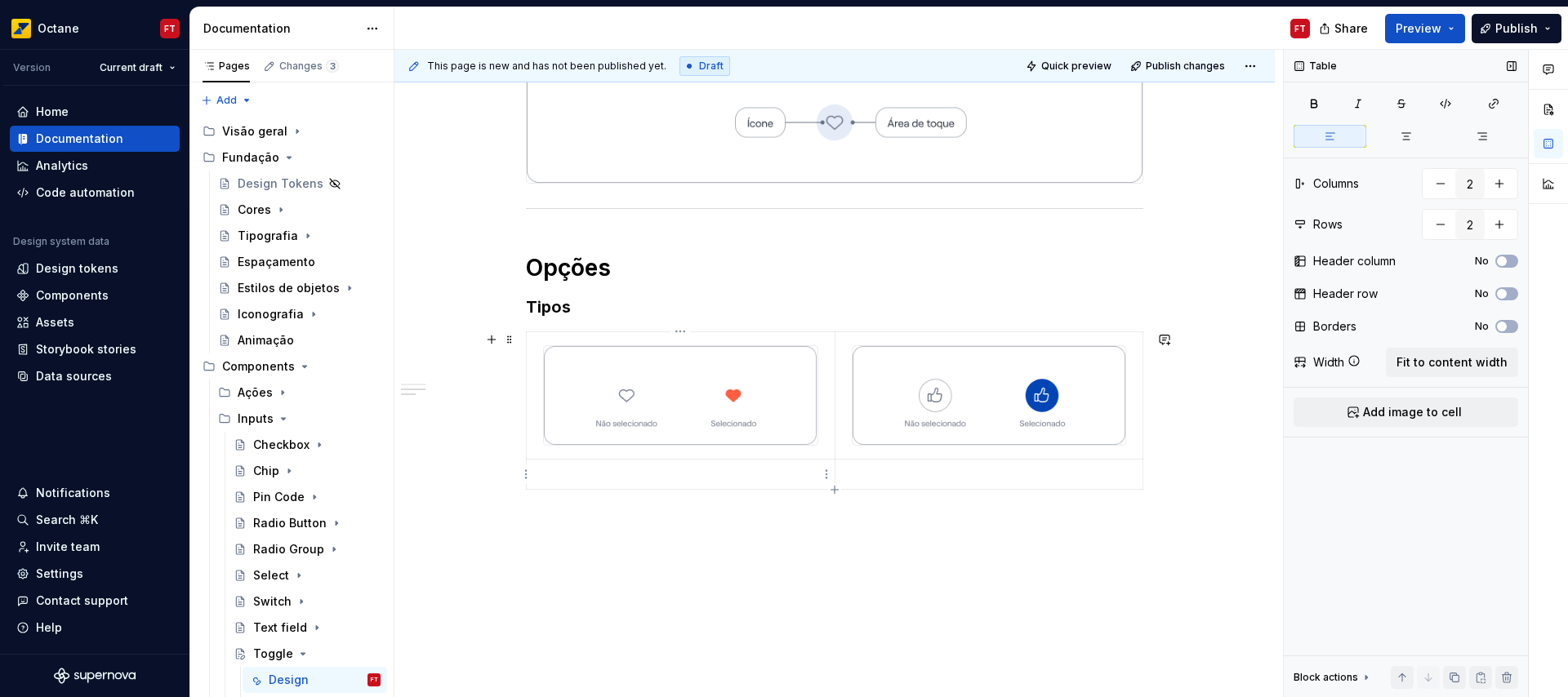
click at [559, 474] on p at bounding box center [680, 474] width 289 height 17
click at [556, 470] on p "Ícone" at bounding box center [680, 474] width 289 height 17
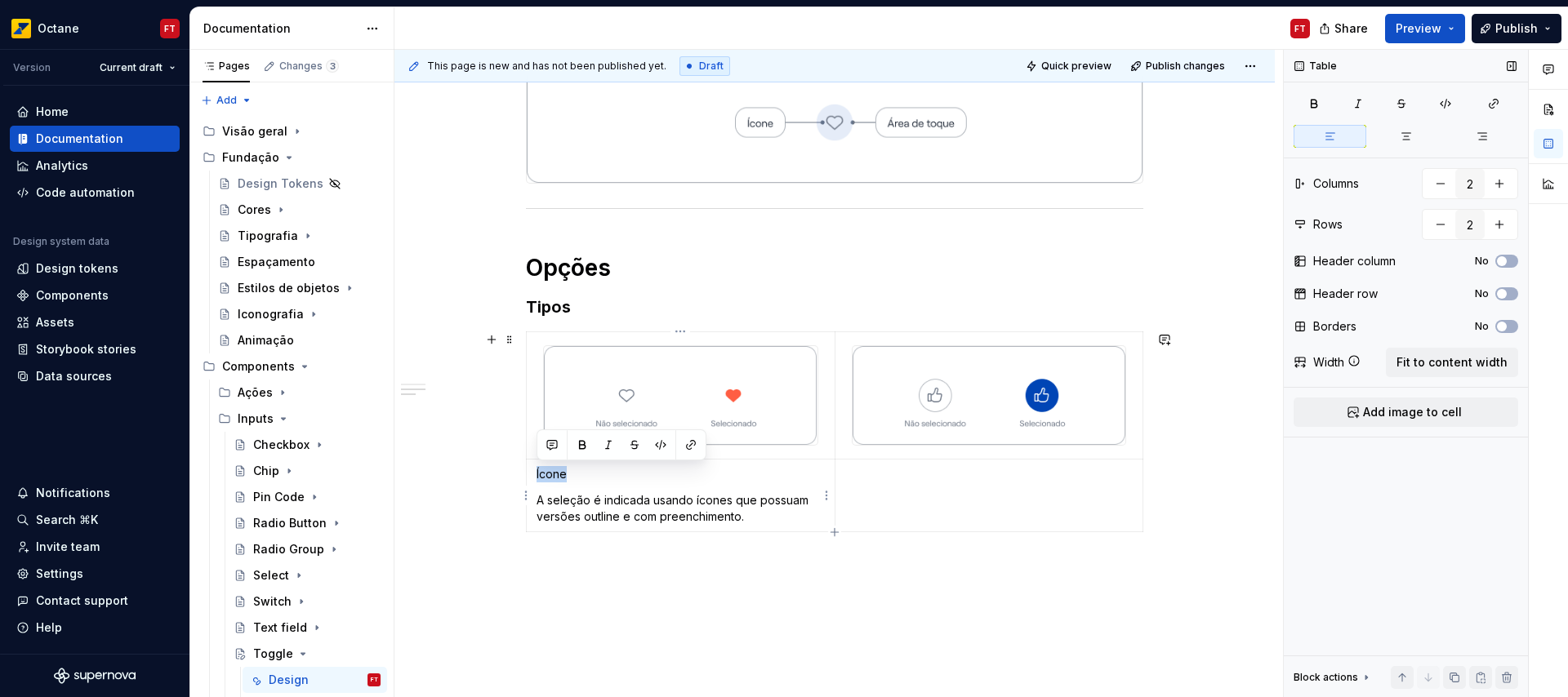
click at [556, 470] on p "Ícone" at bounding box center [680, 474] width 289 height 17
click at [916, 484] on td at bounding box center [989, 496] width 309 height 72
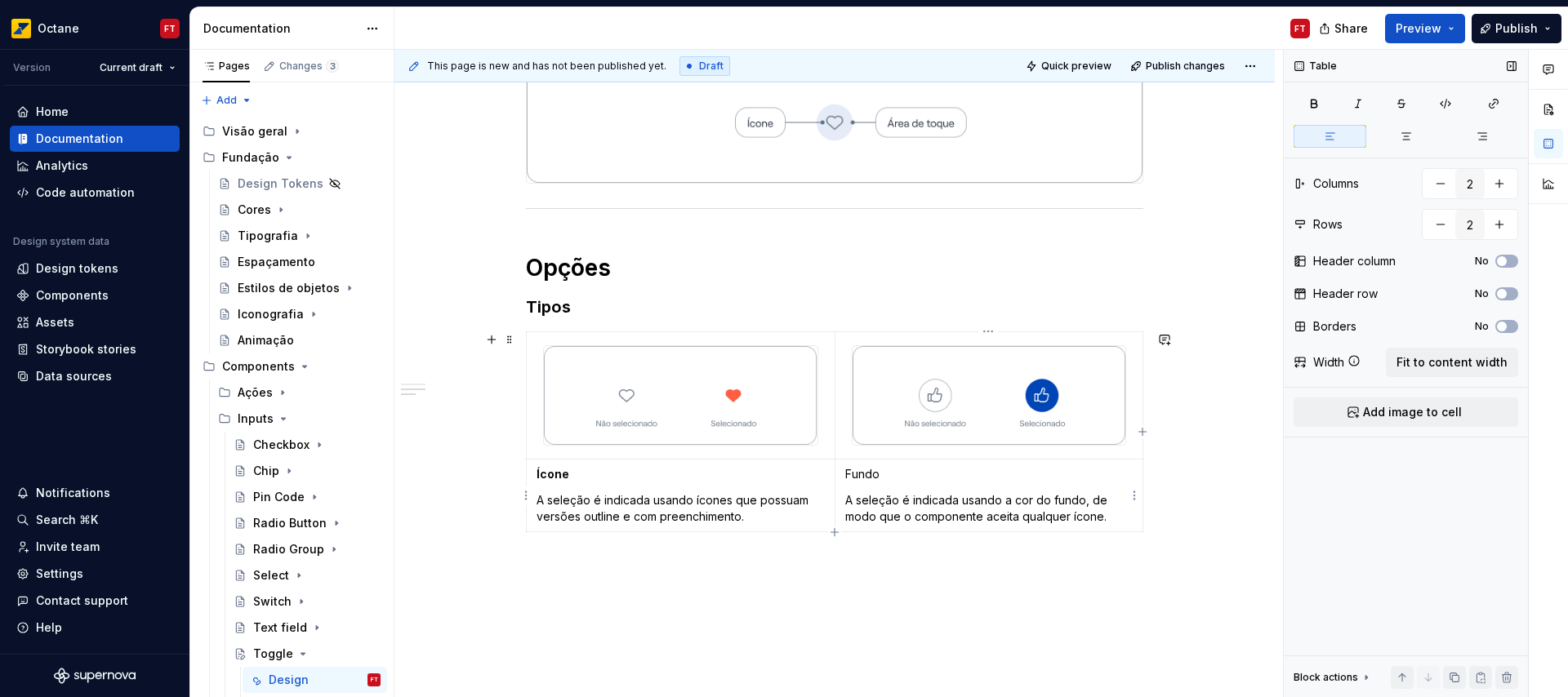
click at [869, 468] on p "Fundo" at bounding box center [989, 474] width 289 height 17
click at [869, 467] on p "Fundo" at bounding box center [989, 474] width 289 height 17
click at [615, 567] on div "Anatomia Opções Tipos Ícone A seleção é indicada usando ícones que possuam vers…" at bounding box center [835, 374] width 881 height 789
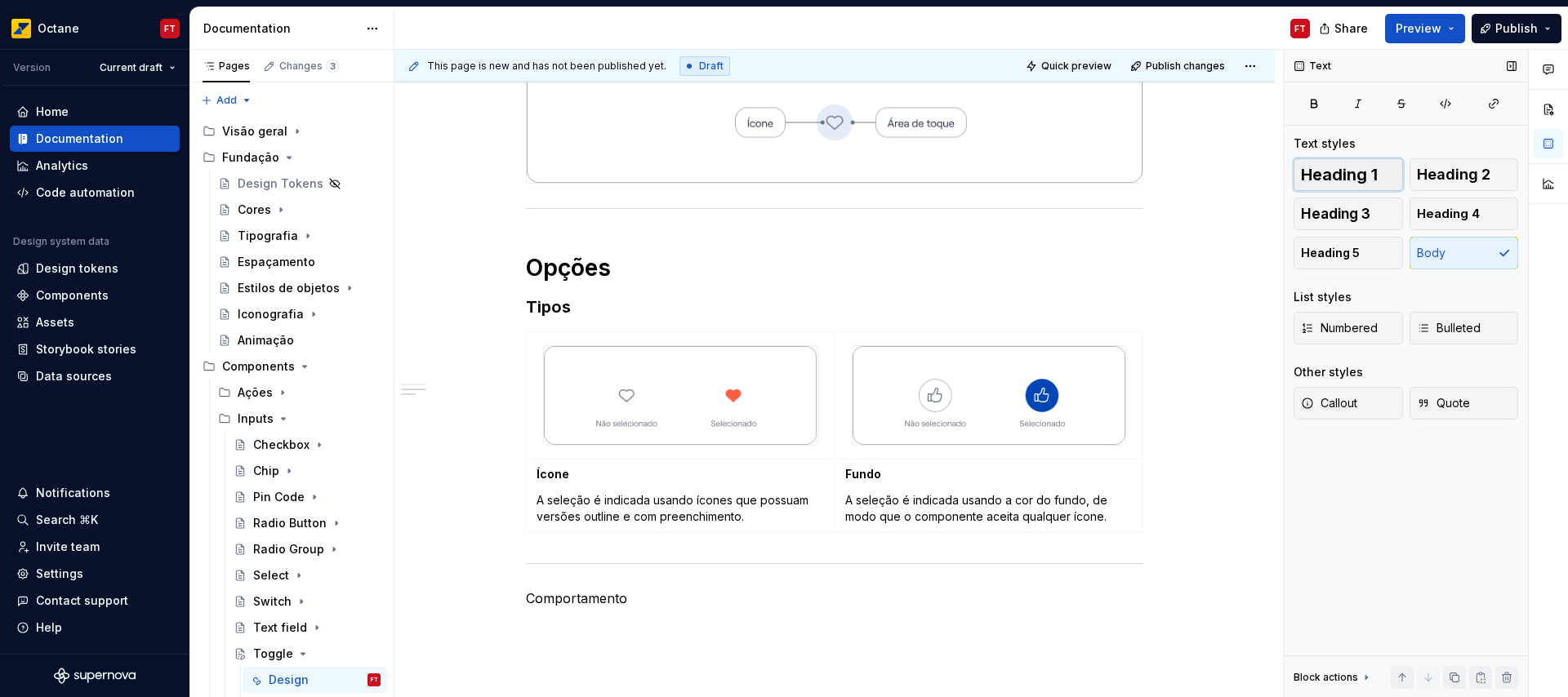
click at [1332, 182] on span "Heading 1" at bounding box center [1339, 175] width 77 height 17
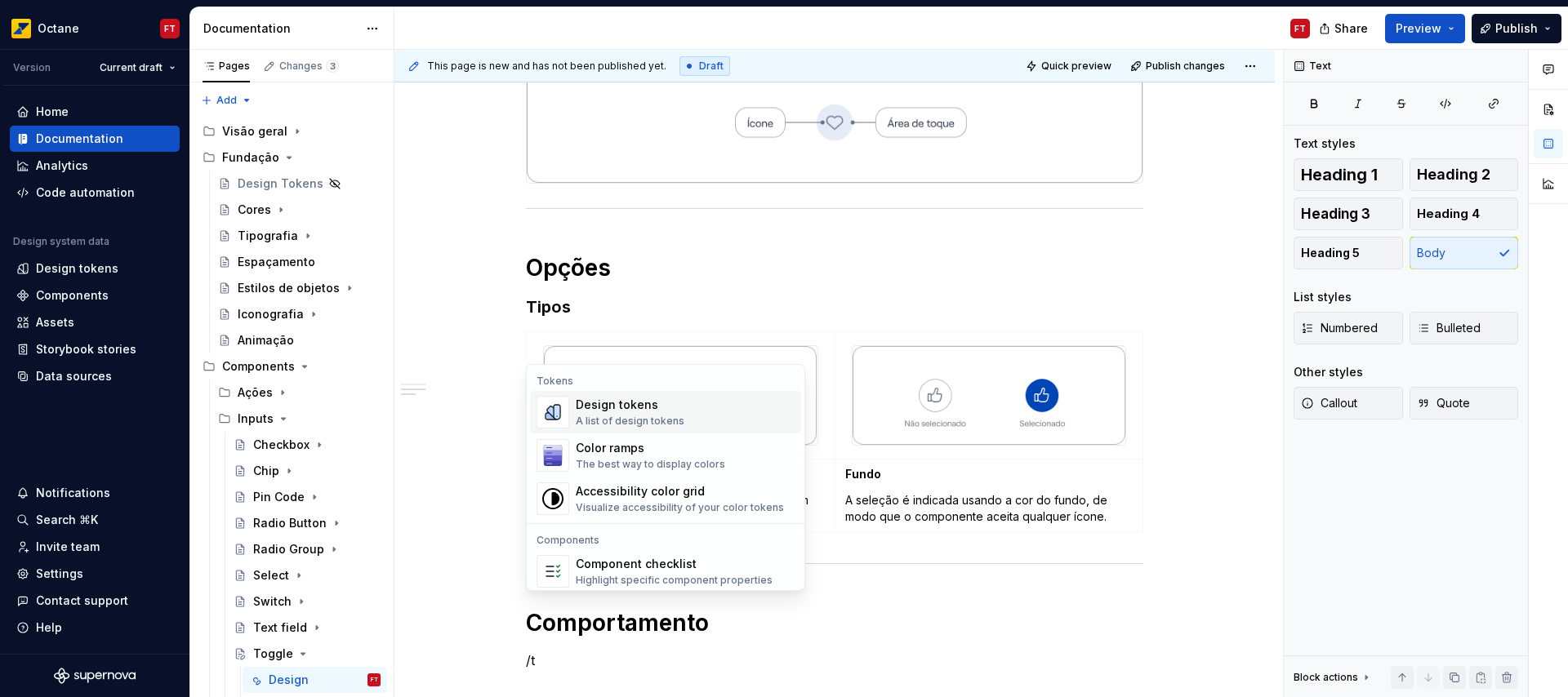
scroll to position [396, 0]
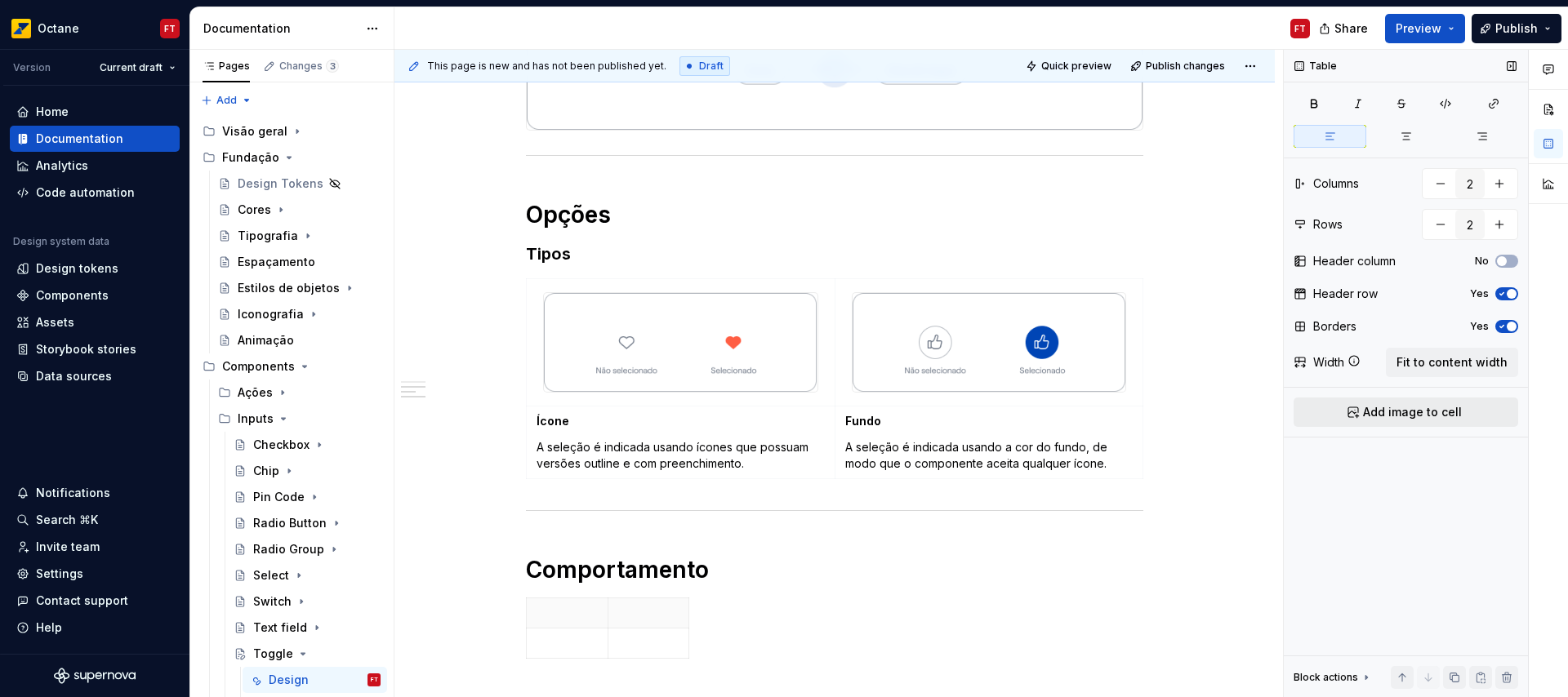
click at [1460, 413] on button "Add image to cell" at bounding box center [1406, 412] width 224 height 29
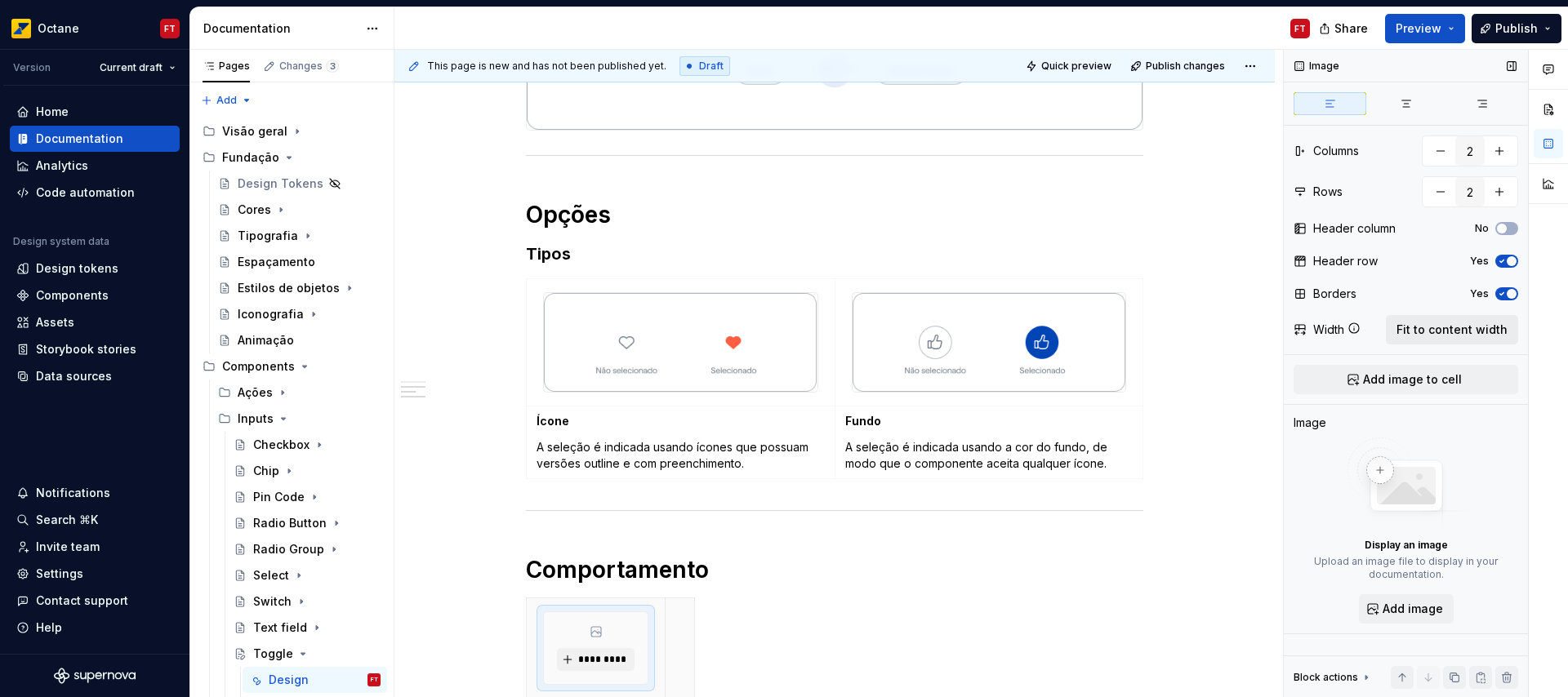
click at [1454, 332] on span "Fit to content width" at bounding box center [1452, 330] width 111 height 17
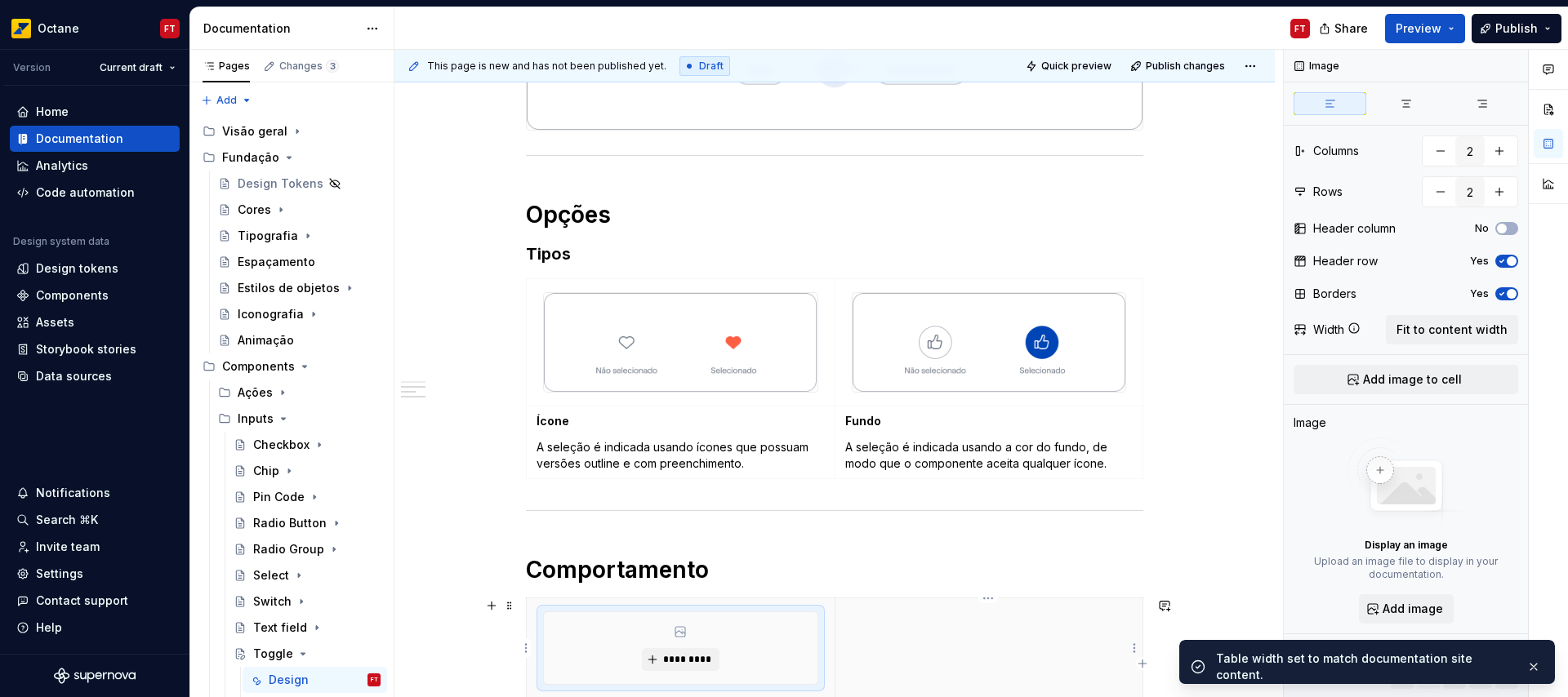
click at [981, 662] on th at bounding box center [988, 648] width 308 height 101
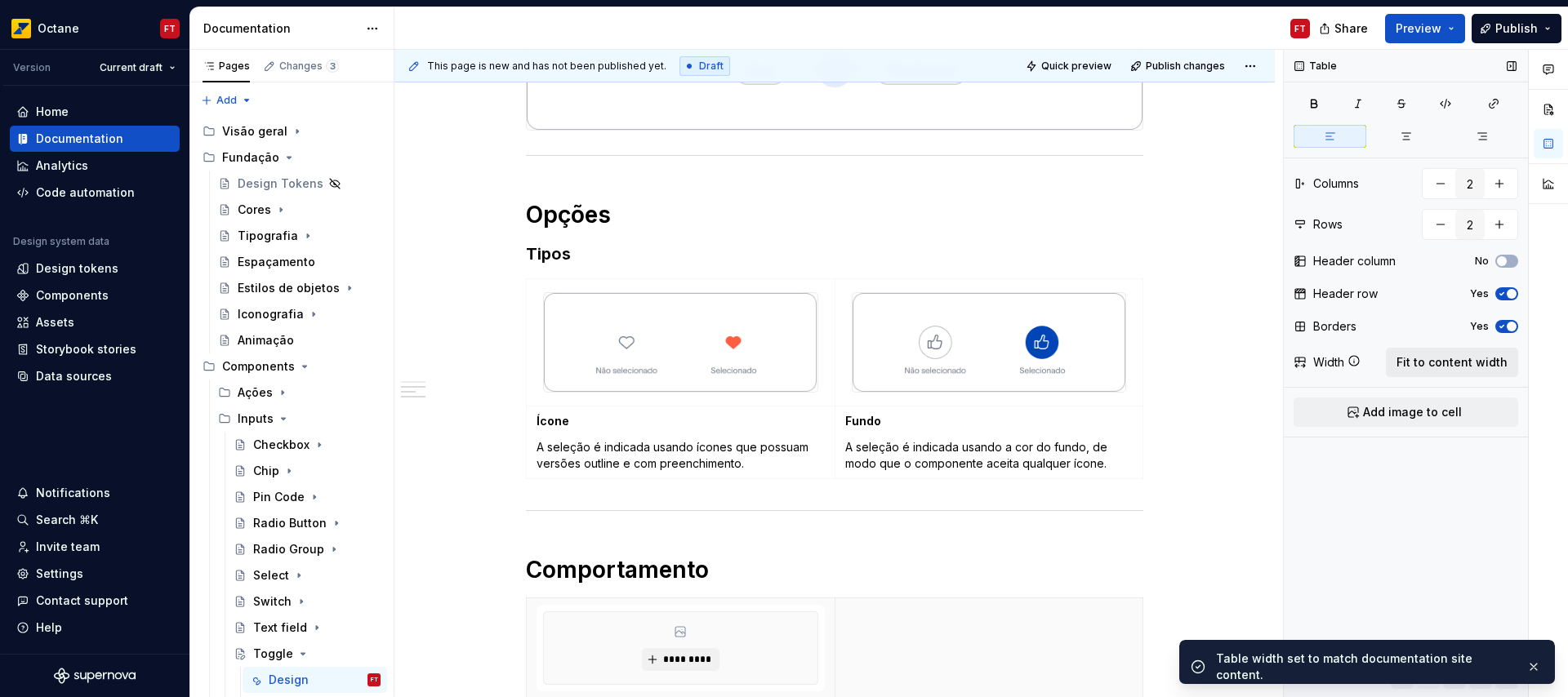
click at [1420, 363] on span "Fit to content width" at bounding box center [1452, 363] width 111 height 17
click at [1508, 323] on span "button" at bounding box center [1511, 326] width 10 height 10
click at [1508, 296] on span "button" at bounding box center [1511, 294] width 10 height 10
click at [1442, 404] on span "Add image to cell" at bounding box center [1412, 412] width 99 height 17
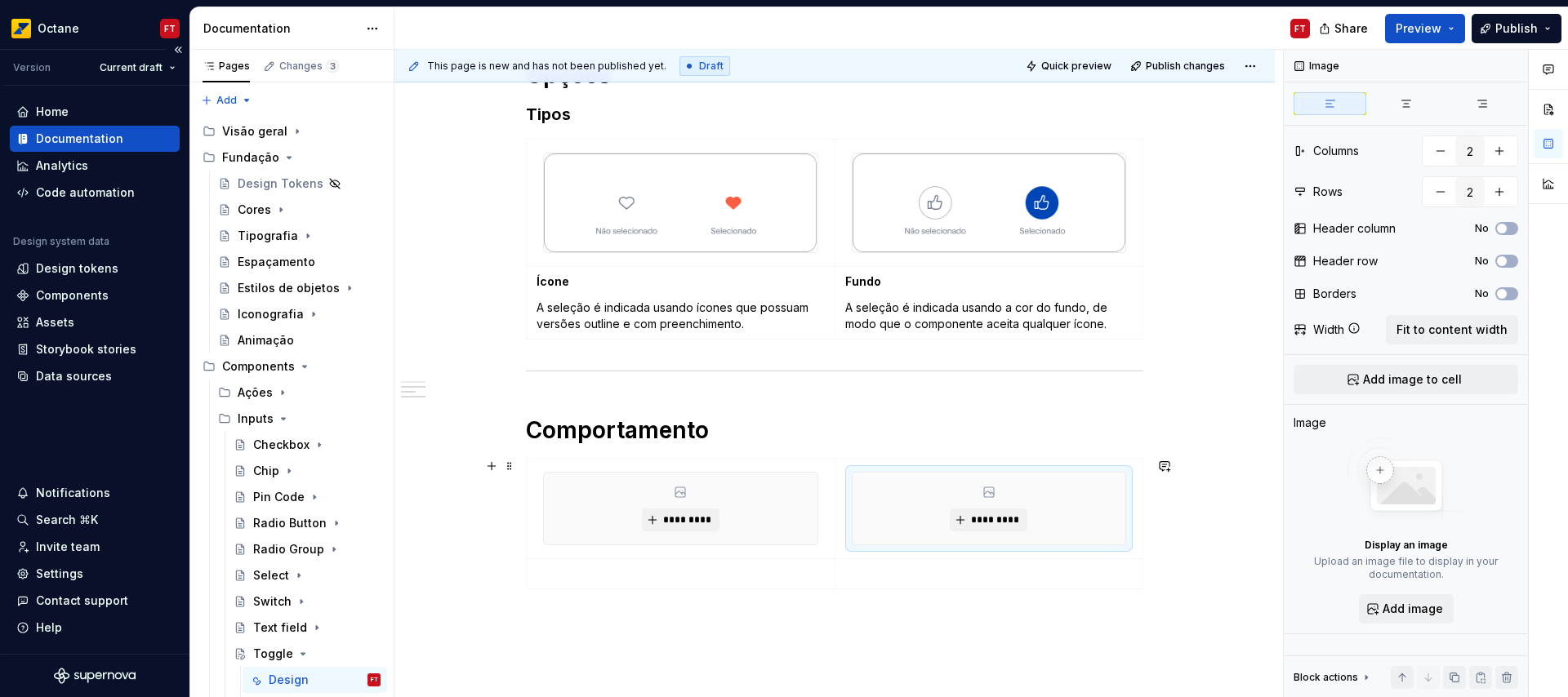
scroll to position [651, 0]
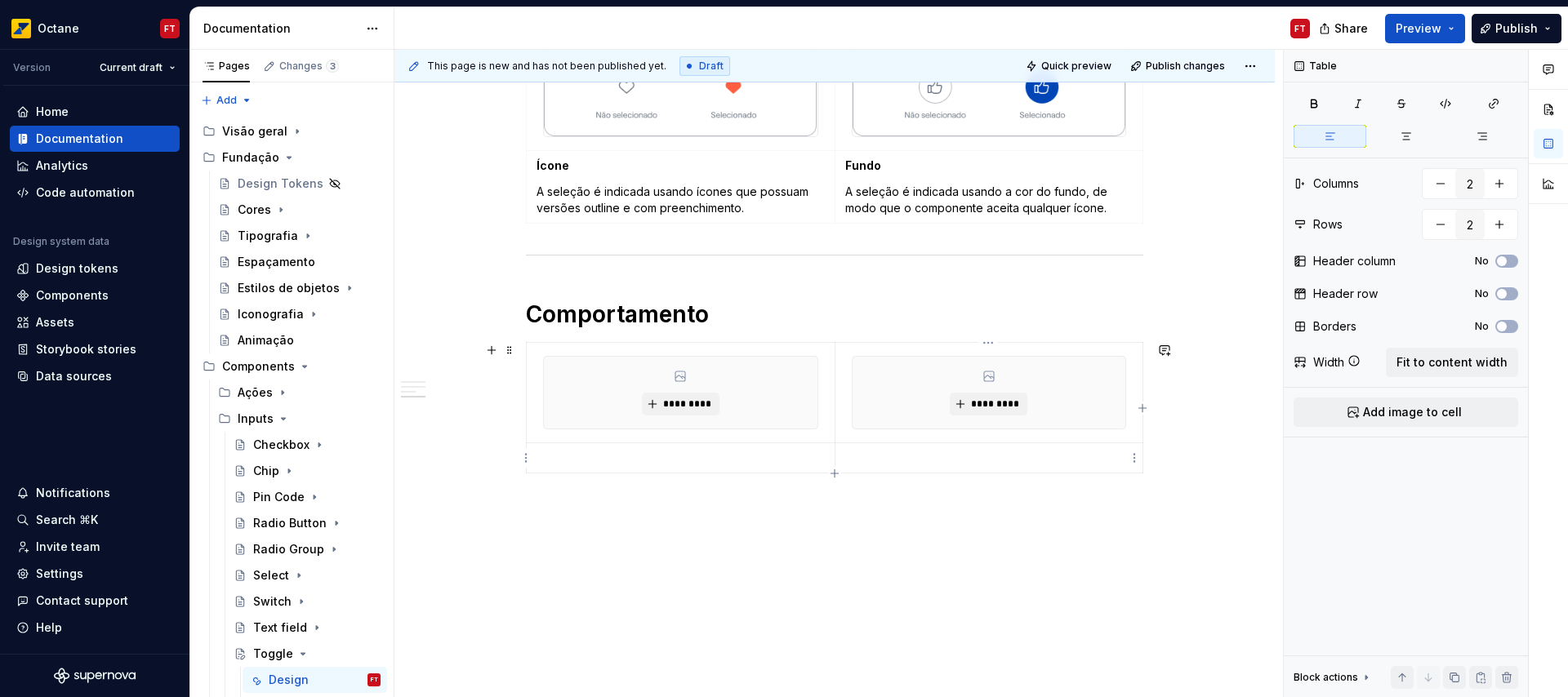
click at [907, 456] on p at bounding box center [989, 458] width 289 height 17
click at [865, 456] on p "Foco" at bounding box center [989, 458] width 289 height 17
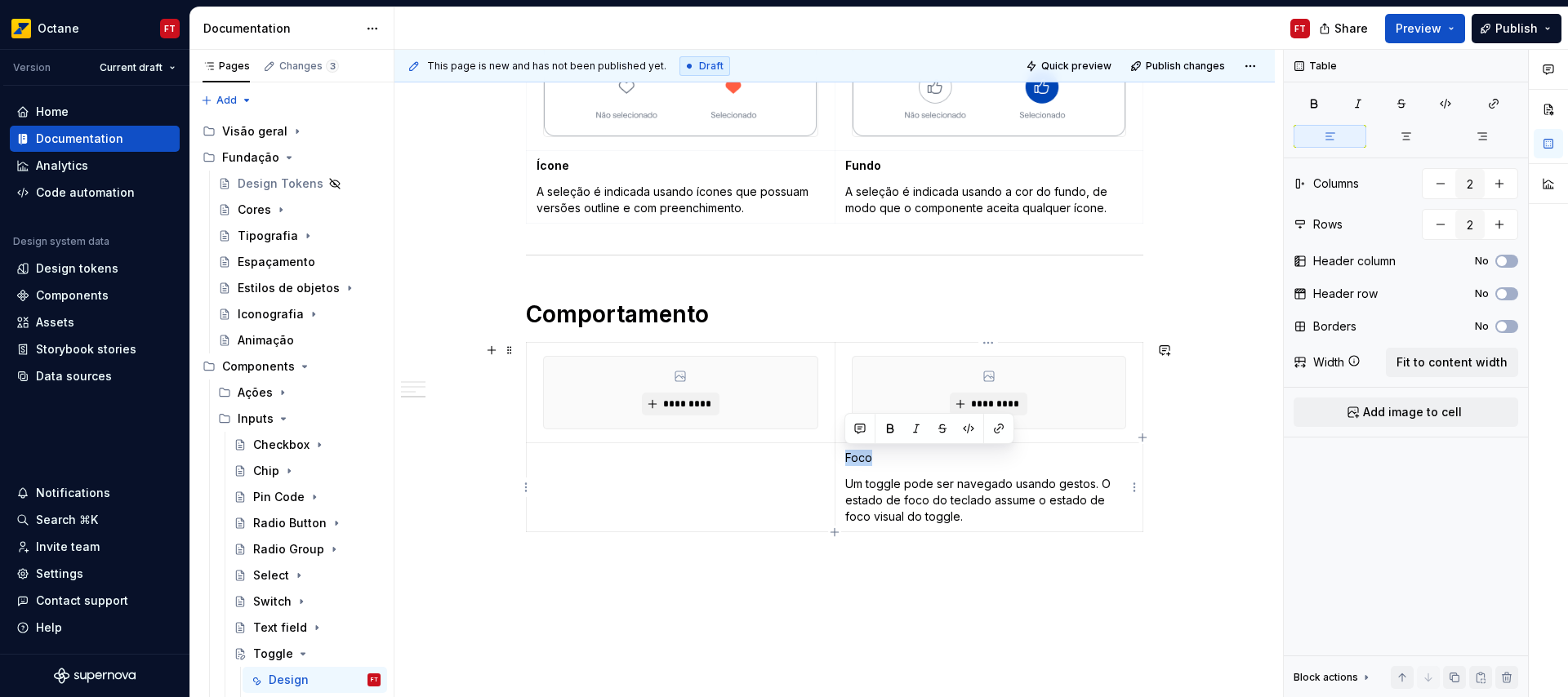
click at [865, 456] on p "Foco" at bounding box center [989, 458] width 289 height 17
click at [589, 473] on td at bounding box center [681, 487] width 309 height 89
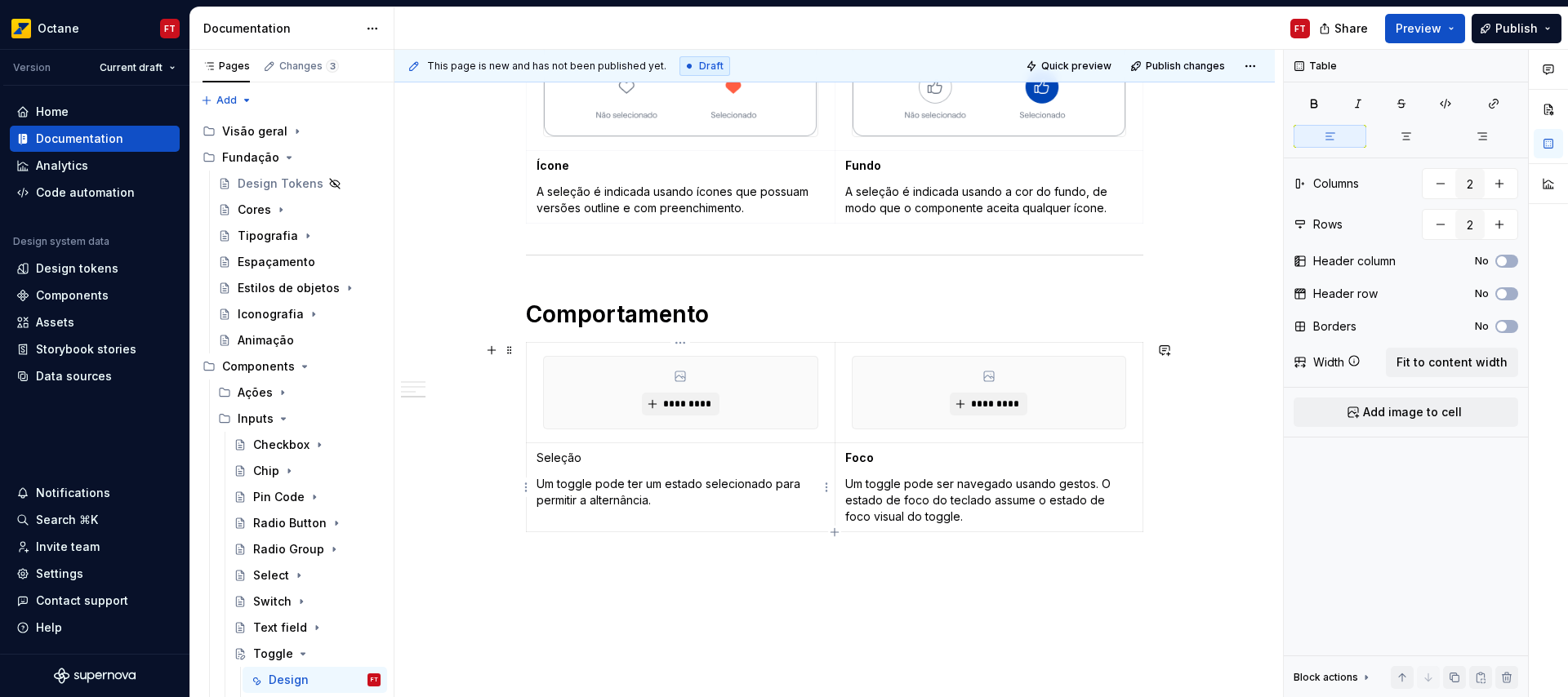
click at [542, 464] on p "Seleção" at bounding box center [680, 458] width 289 height 17
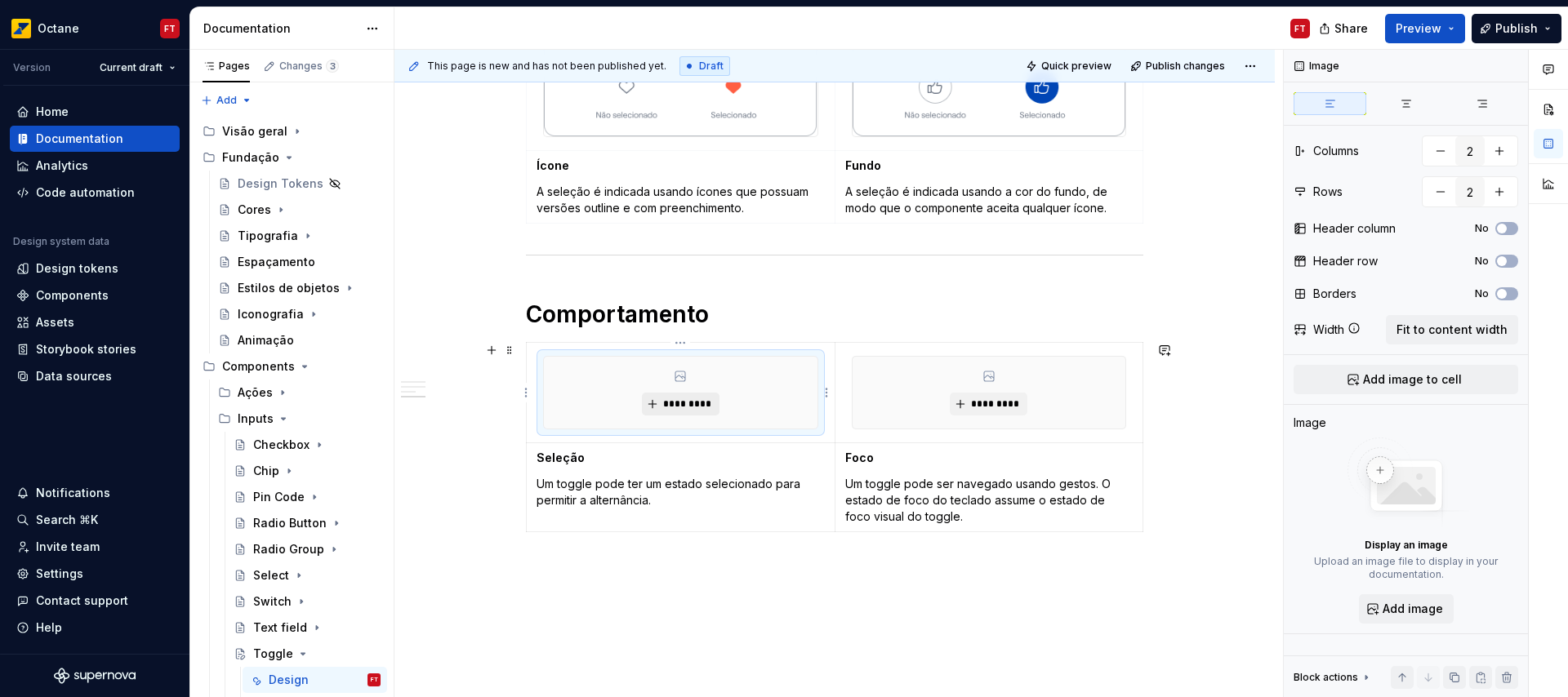
click at [709, 401] on span "*********" at bounding box center [686, 404] width 49 height 13
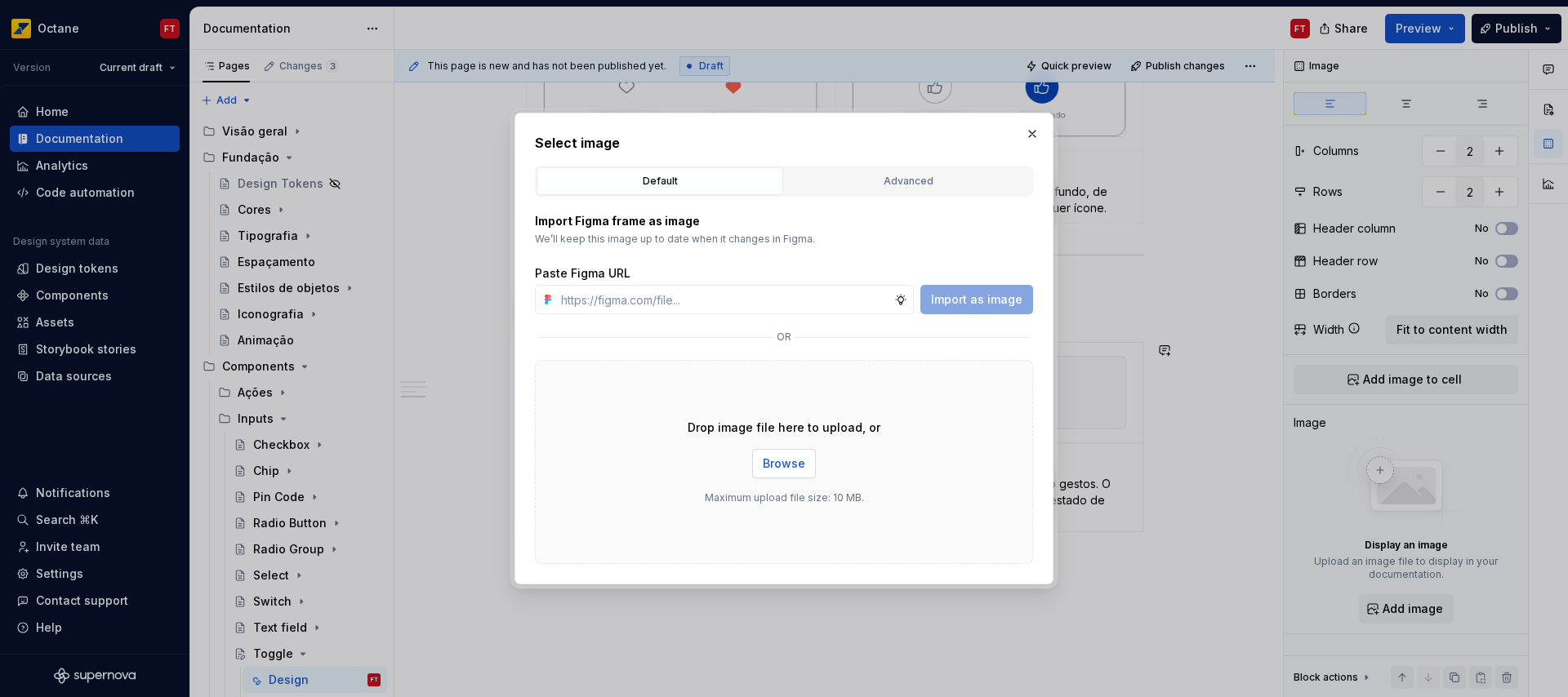
click at [805, 464] on button "Browse" at bounding box center [784, 463] width 64 height 29
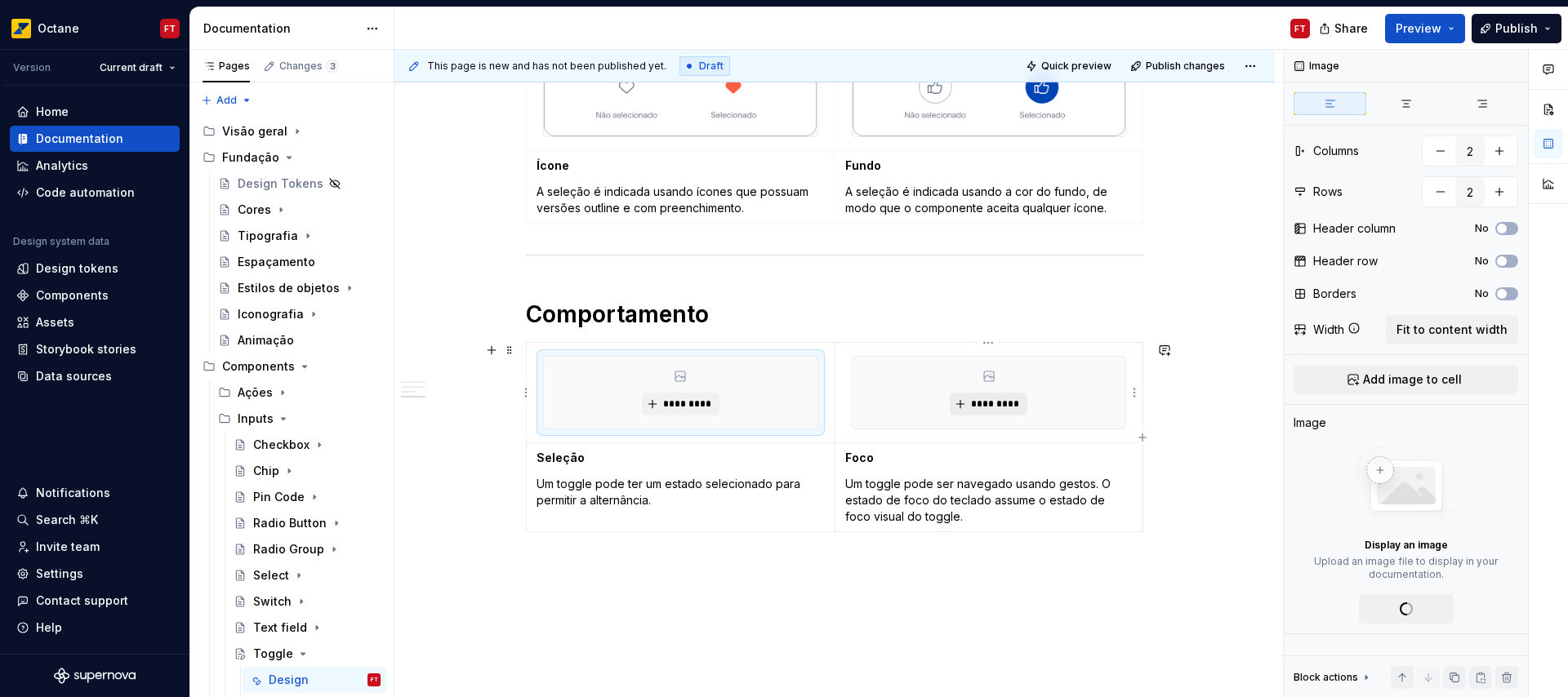
click at [1009, 407] on span "*********" at bounding box center [994, 404] width 49 height 13
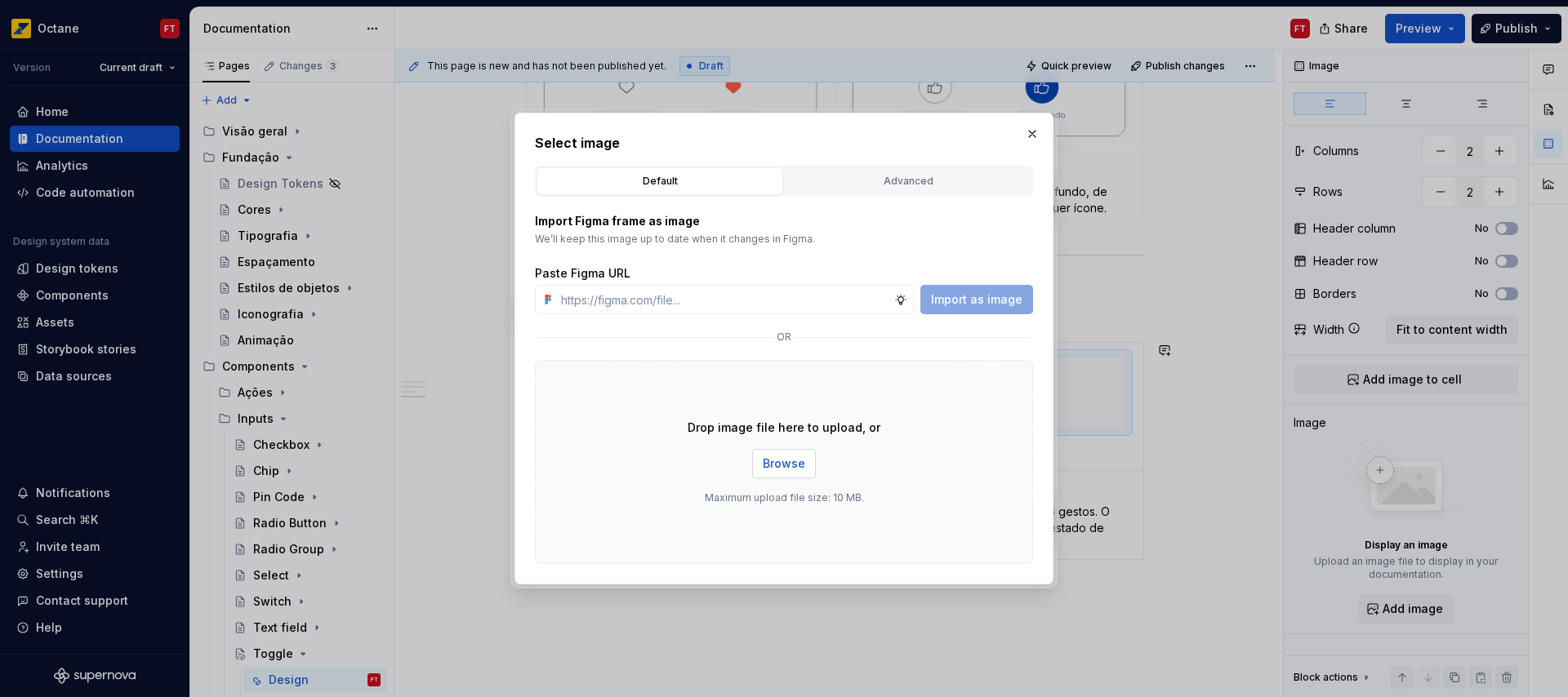
click at [788, 467] on span "Browse" at bounding box center [784, 463] width 42 height 17
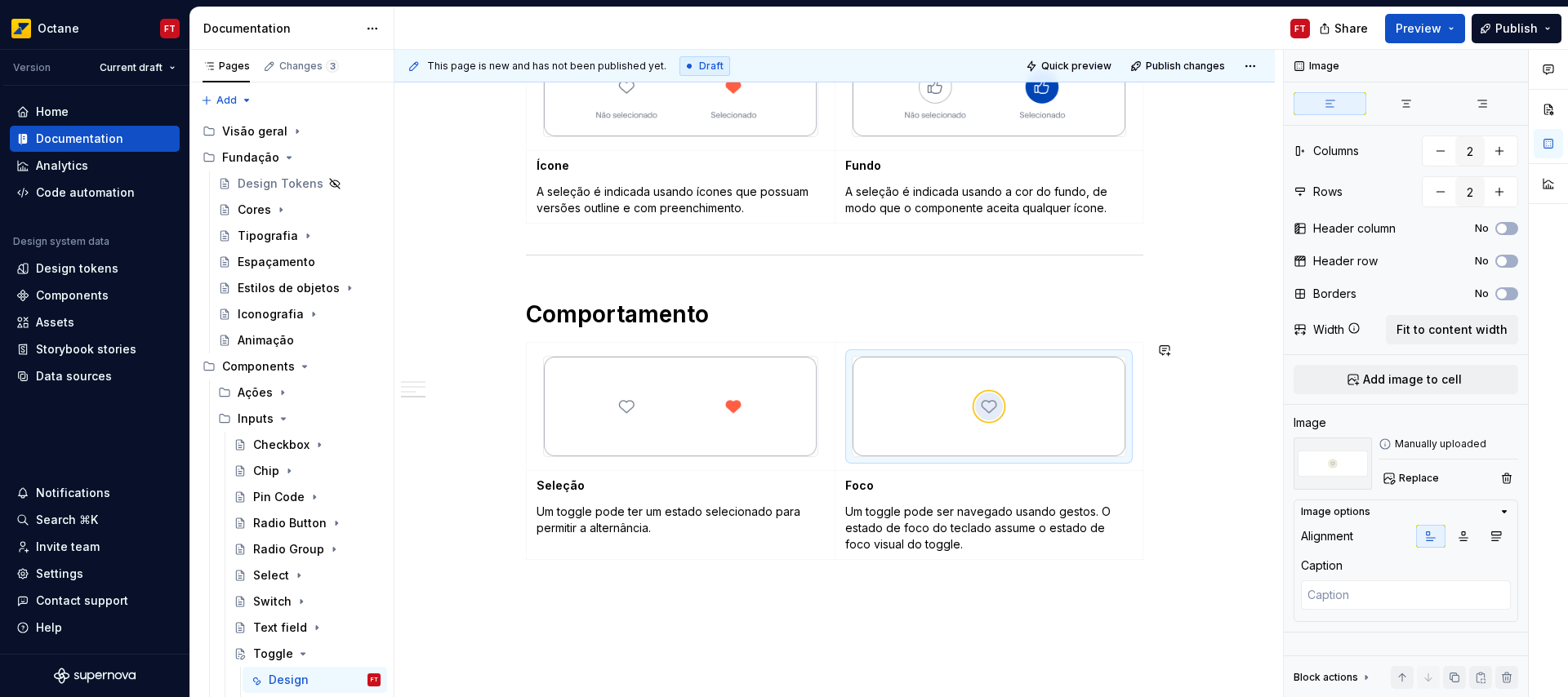
click at [1111, 623] on div "Anatomia Opções Tipos Ícone A seleção é indicada usando ícones que possuam vers…" at bounding box center [835, 233] width 881 height 1124
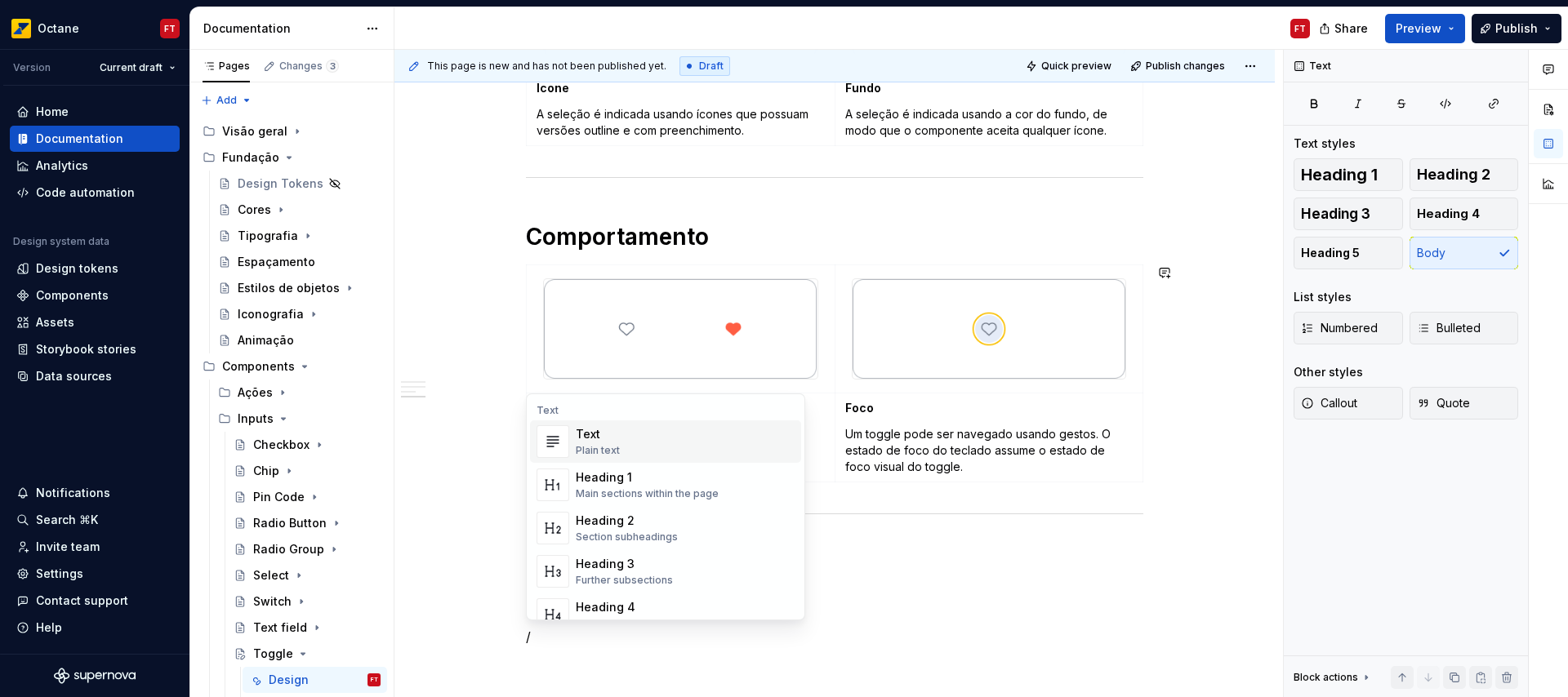
scroll to position [759, 0]
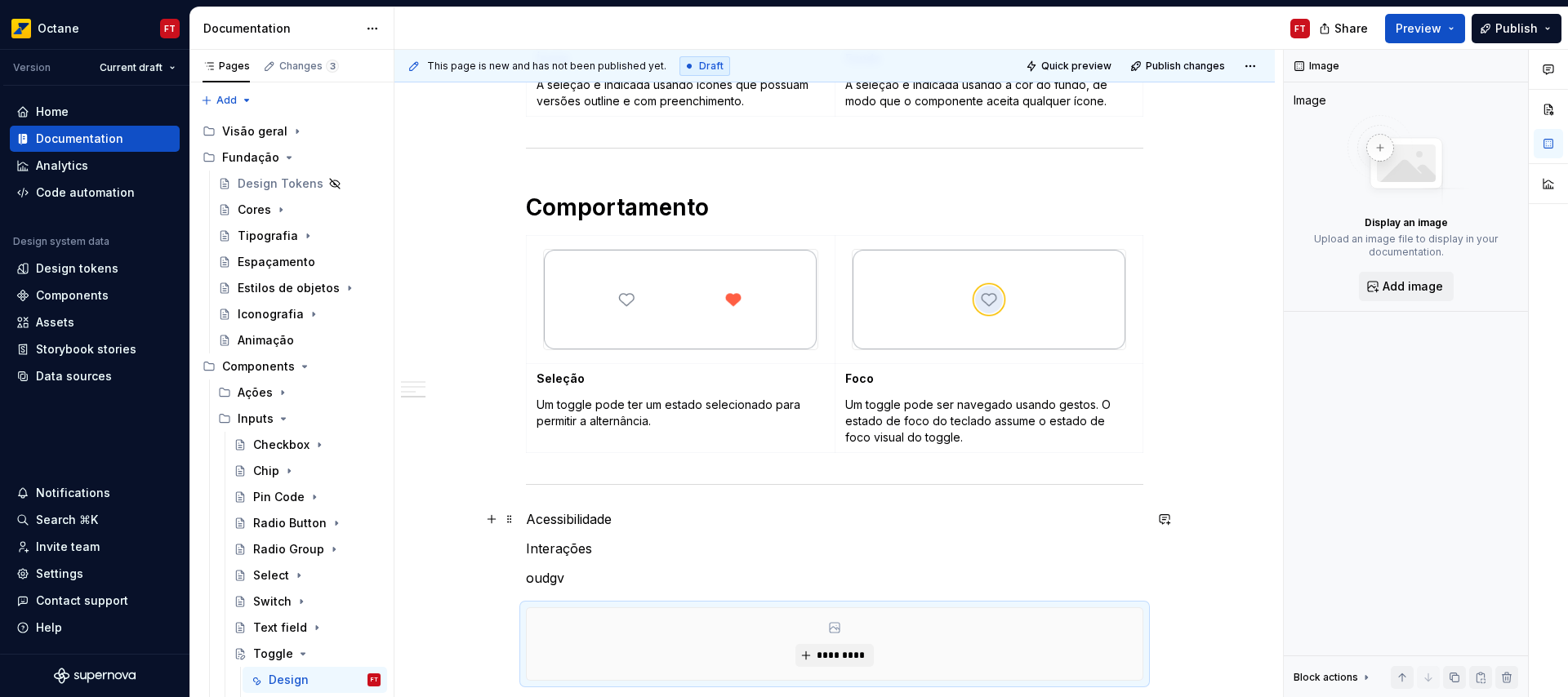
click at [606, 526] on p "Acessibilidade" at bounding box center [835, 519] width 618 height 19
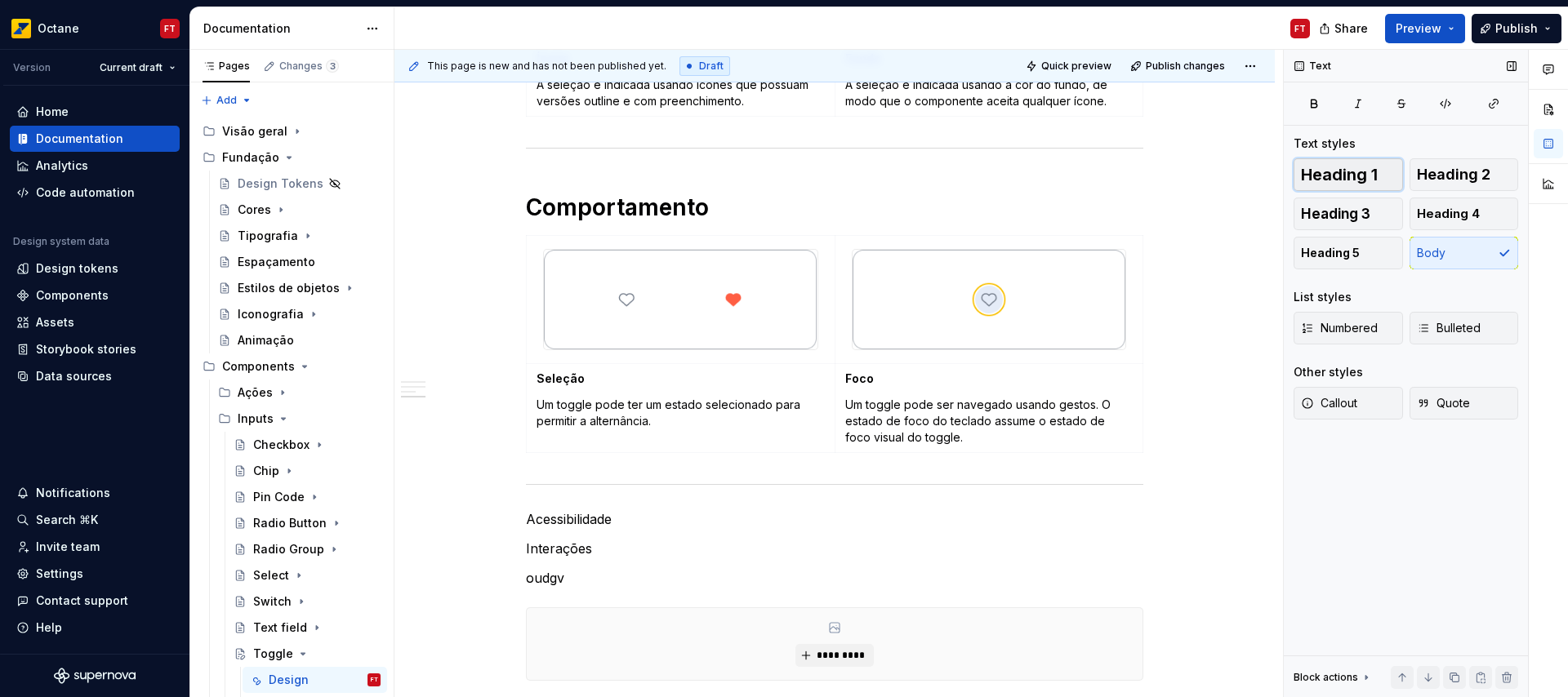
click at [1337, 175] on span "Heading 1" at bounding box center [1339, 175] width 77 height 17
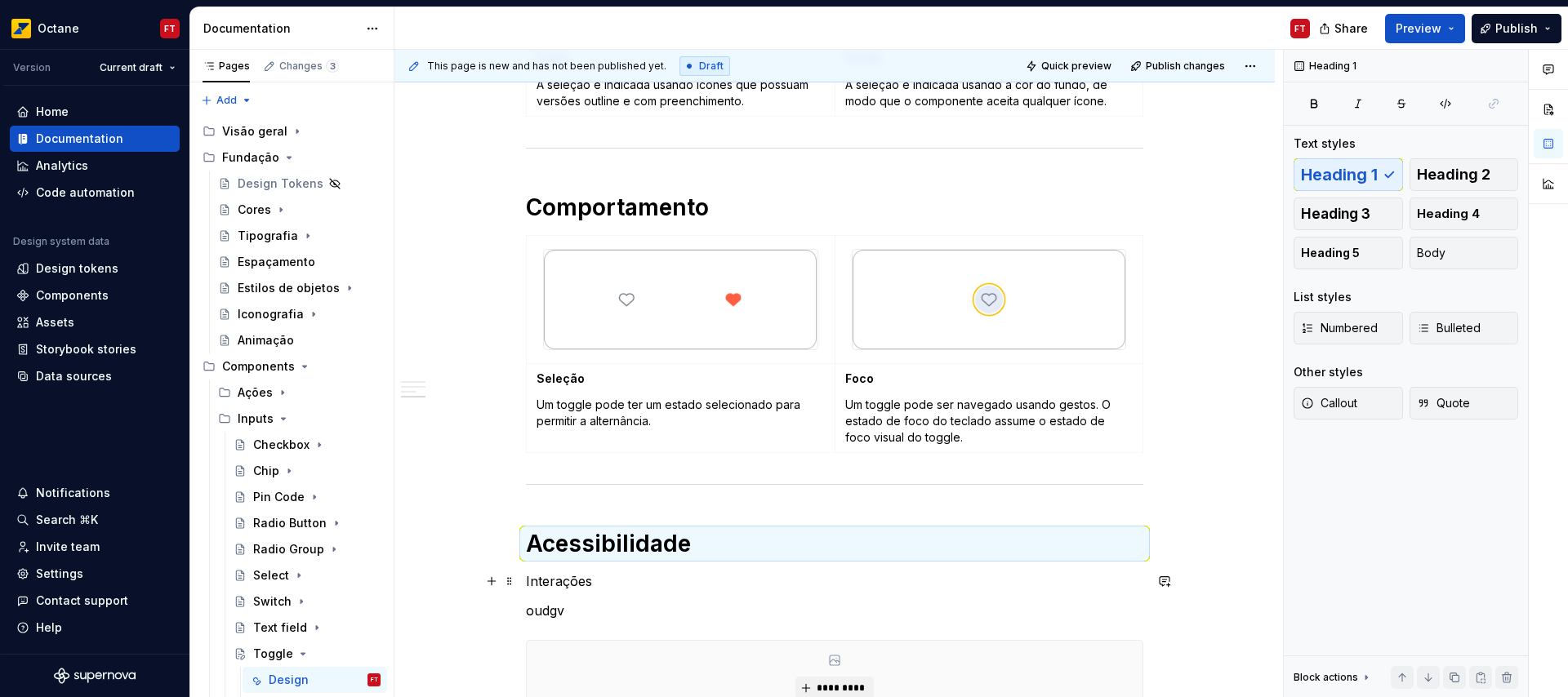
click at [557, 588] on p "Interações" at bounding box center [835, 581] width 618 height 19
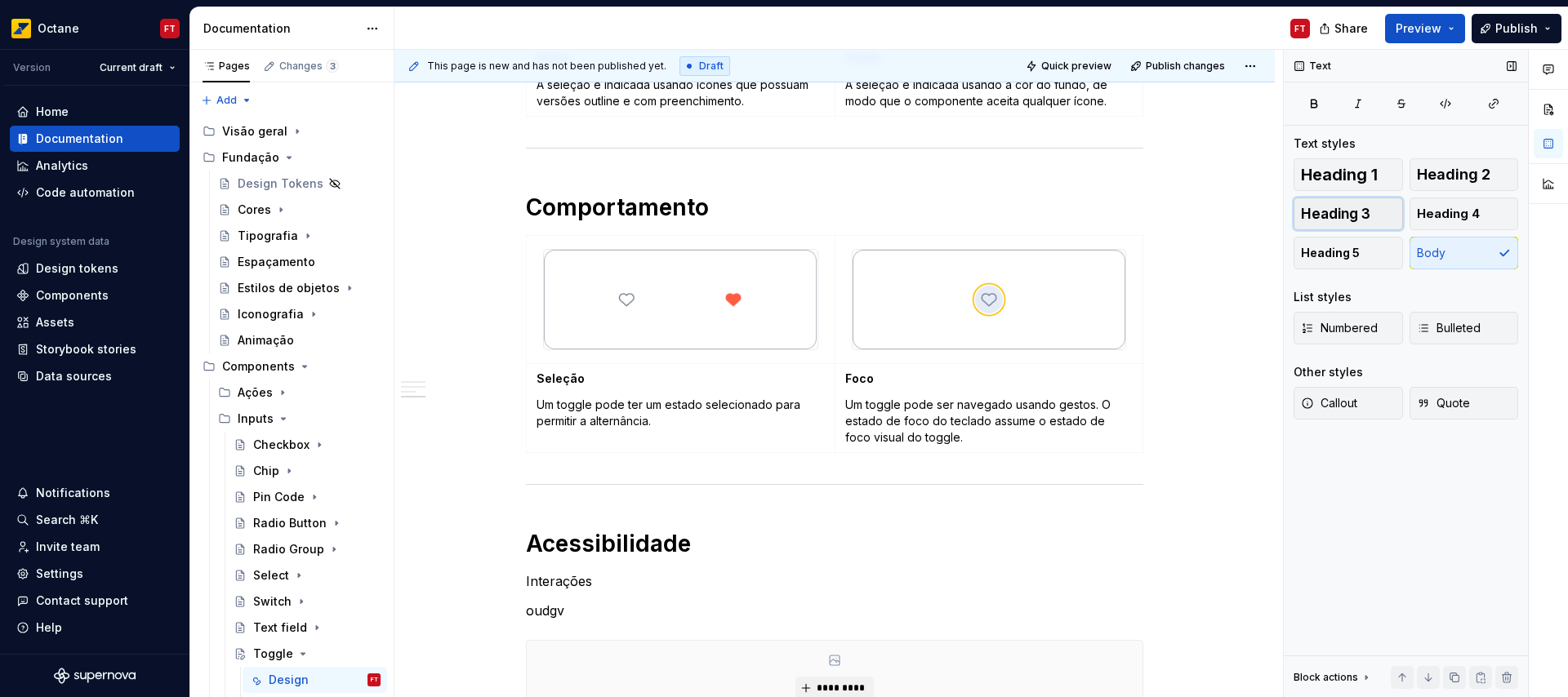
click at [1374, 218] on button "Heading 3" at bounding box center [1348, 214] width 109 height 33
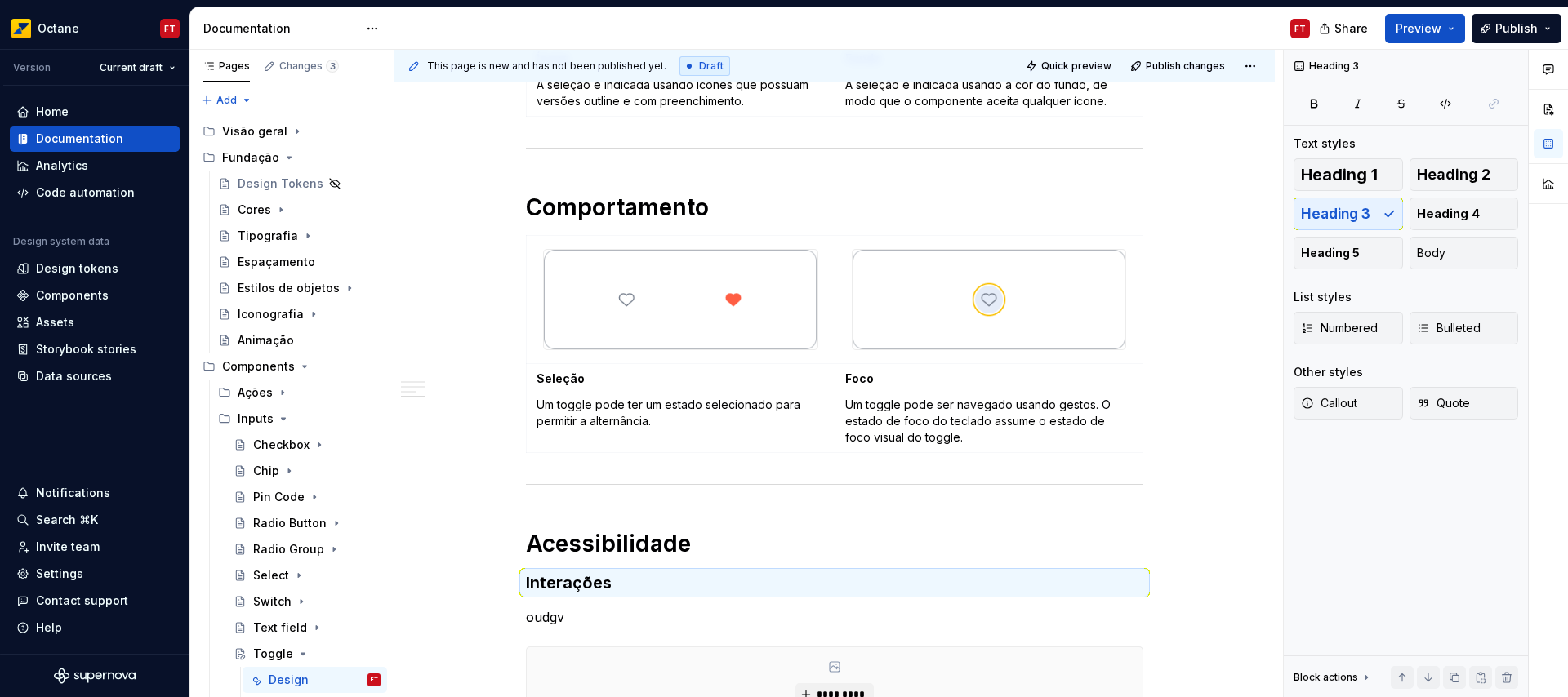
click at [555, 619] on p "oudgv" at bounding box center [835, 617] width 618 height 19
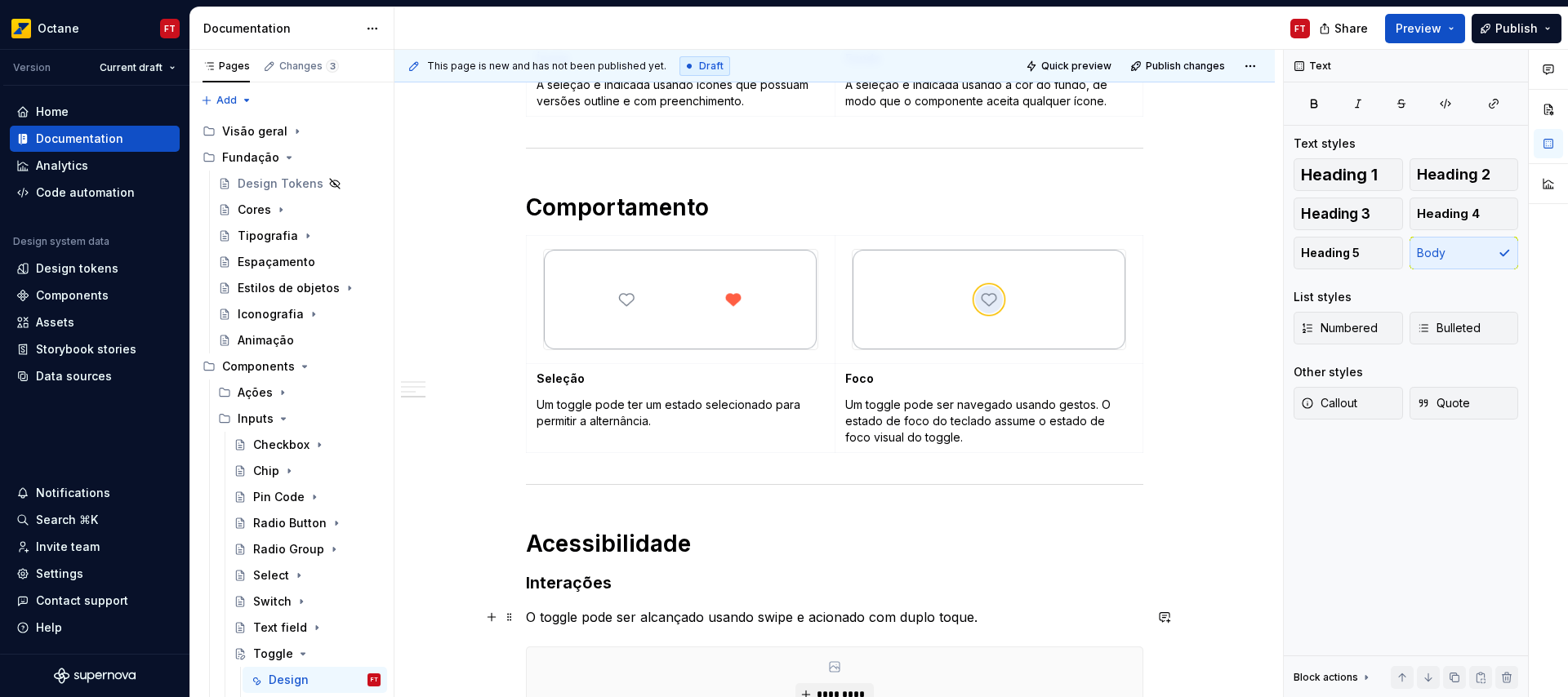
click at [771, 617] on p "O toggle pode ser alcançado usando swipe e acionado com duplo toque." at bounding box center [835, 617] width 618 height 19
click at [922, 615] on p "O toggle pode ser alcançado usando swipe e acionado com duplo toque." at bounding box center [835, 617] width 618 height 19
drag, startPoint x: 922, startPoint y: 615, endPoint x: 943, endPoint y: 621, distance: 21.8
click at [941, 614] on p "O toggle pode ser alcançado usando swipe e acionado com duplo toque." at bounding box center [835, 617] width 618 height 19
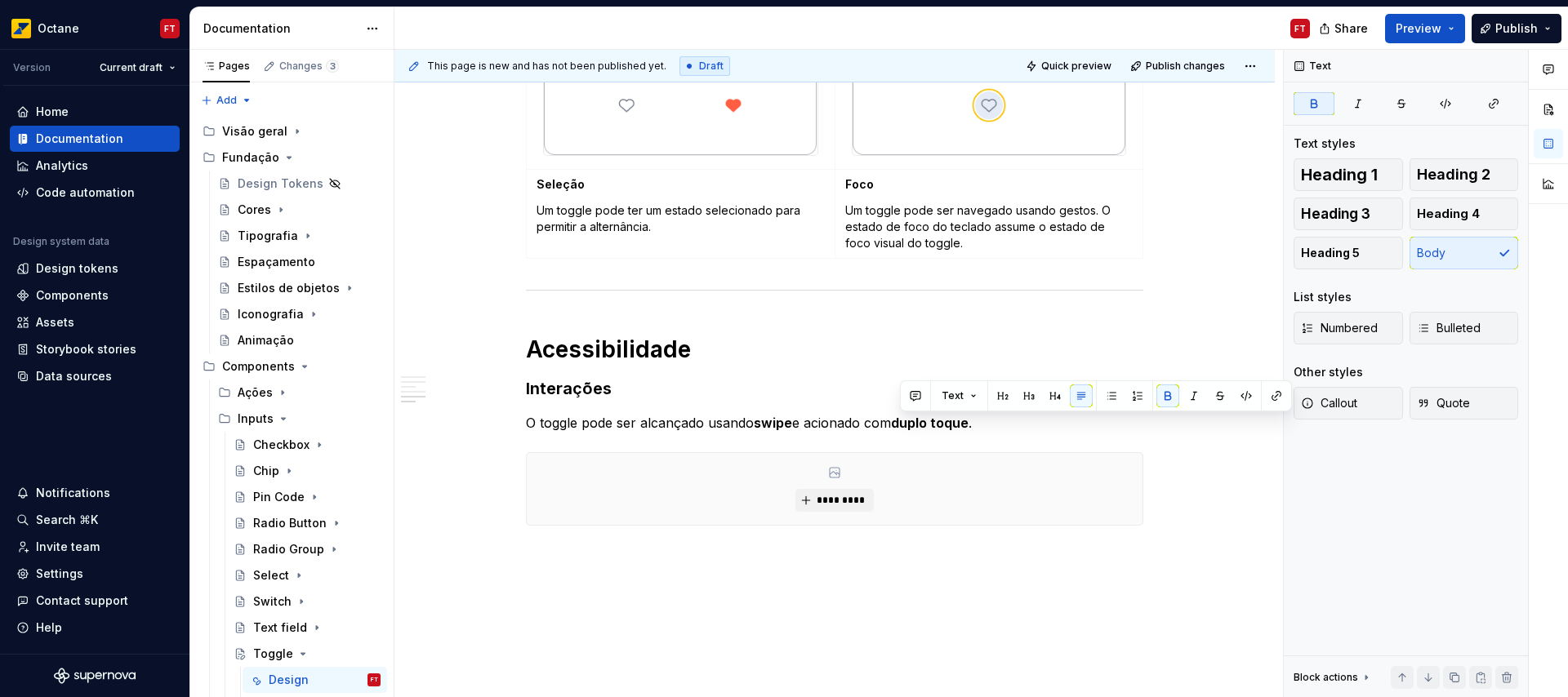
scroll to position [961, 0]
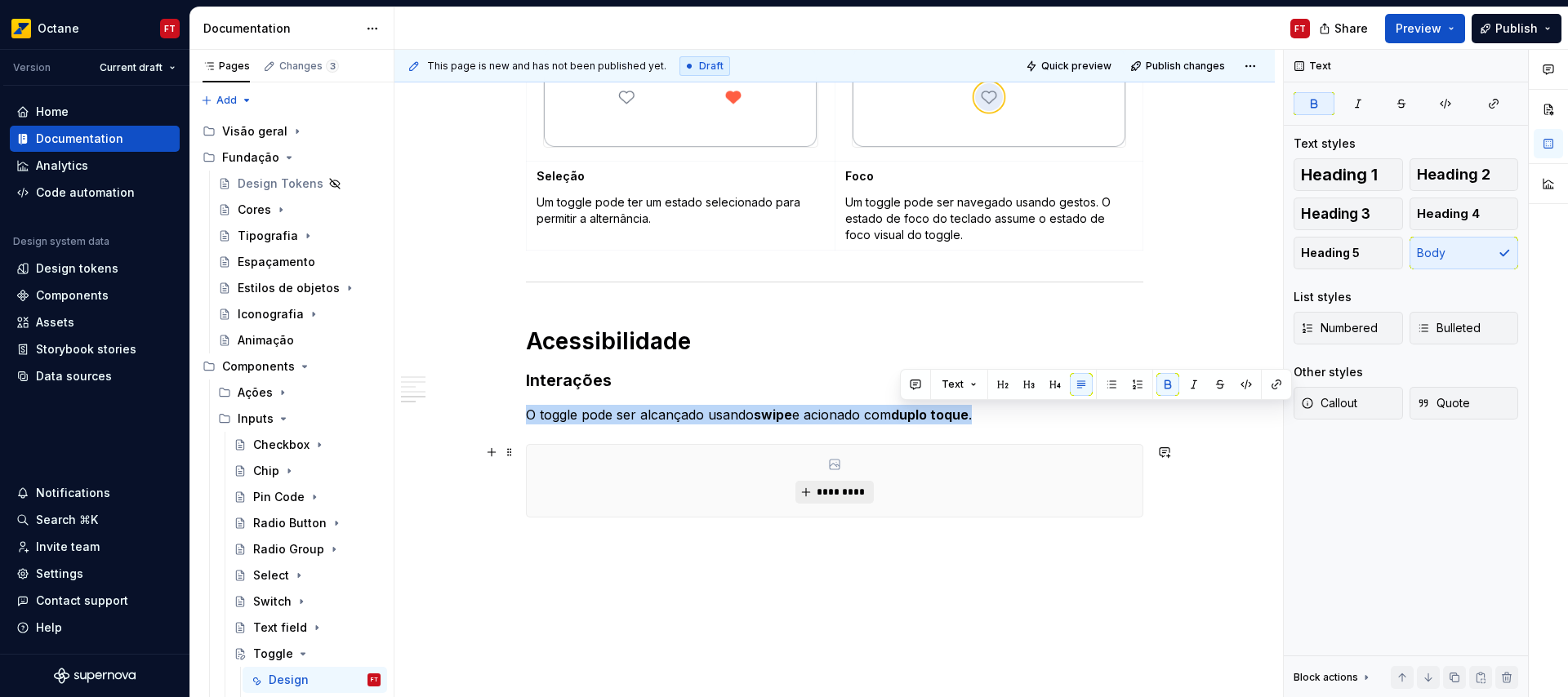
click at [829, 492] on span "*********" at bounding box center [840, 492] width 49 height 13
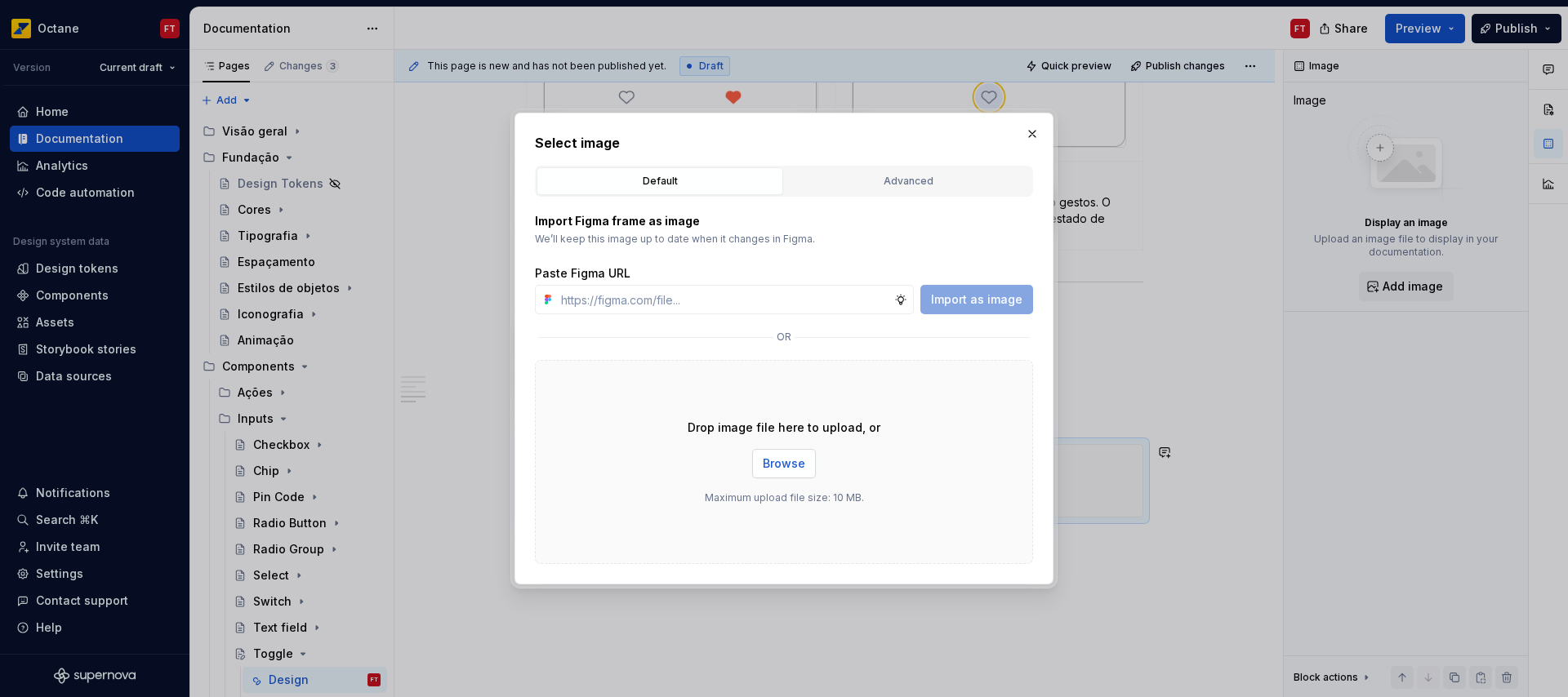
click at [758, 451] on button "Browse" at bounding box center [784, 463] width 64 height 29
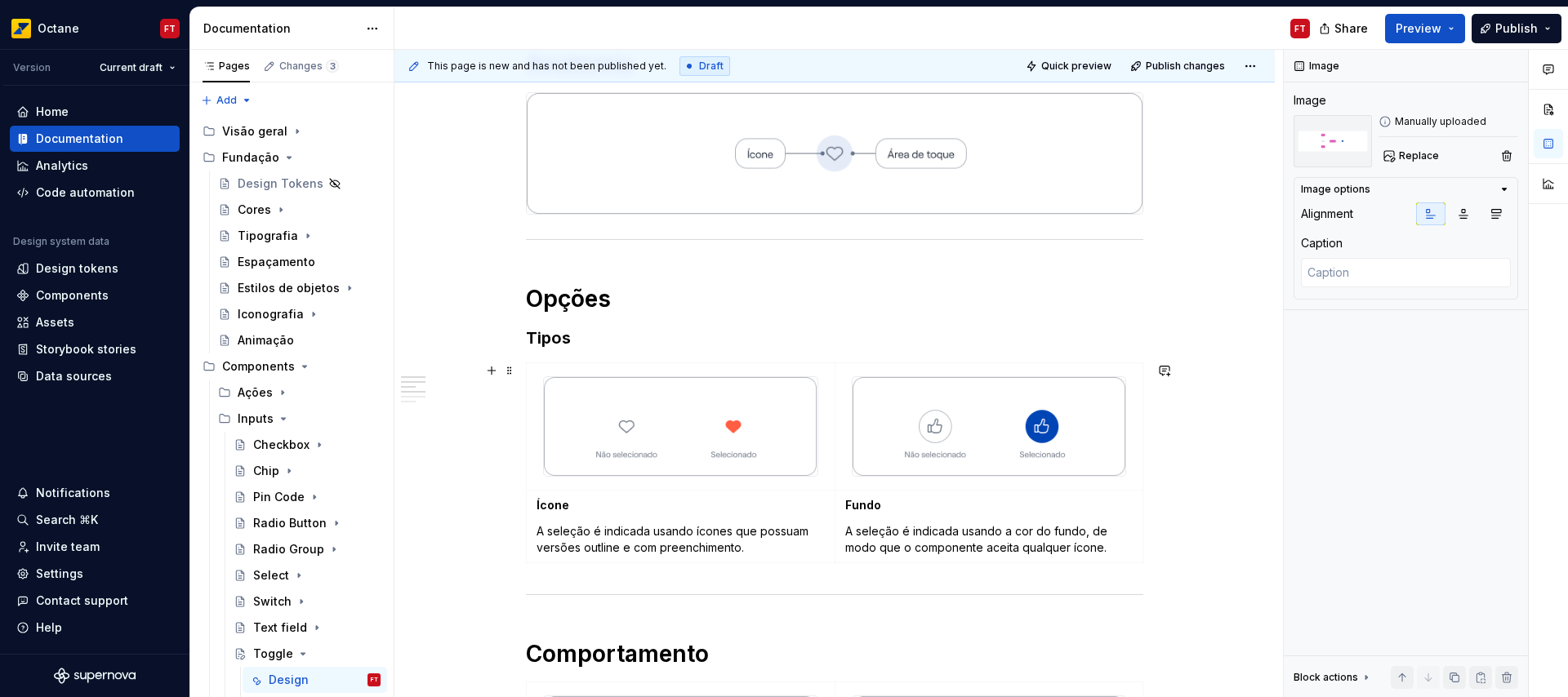
scroll to position [0, 0]
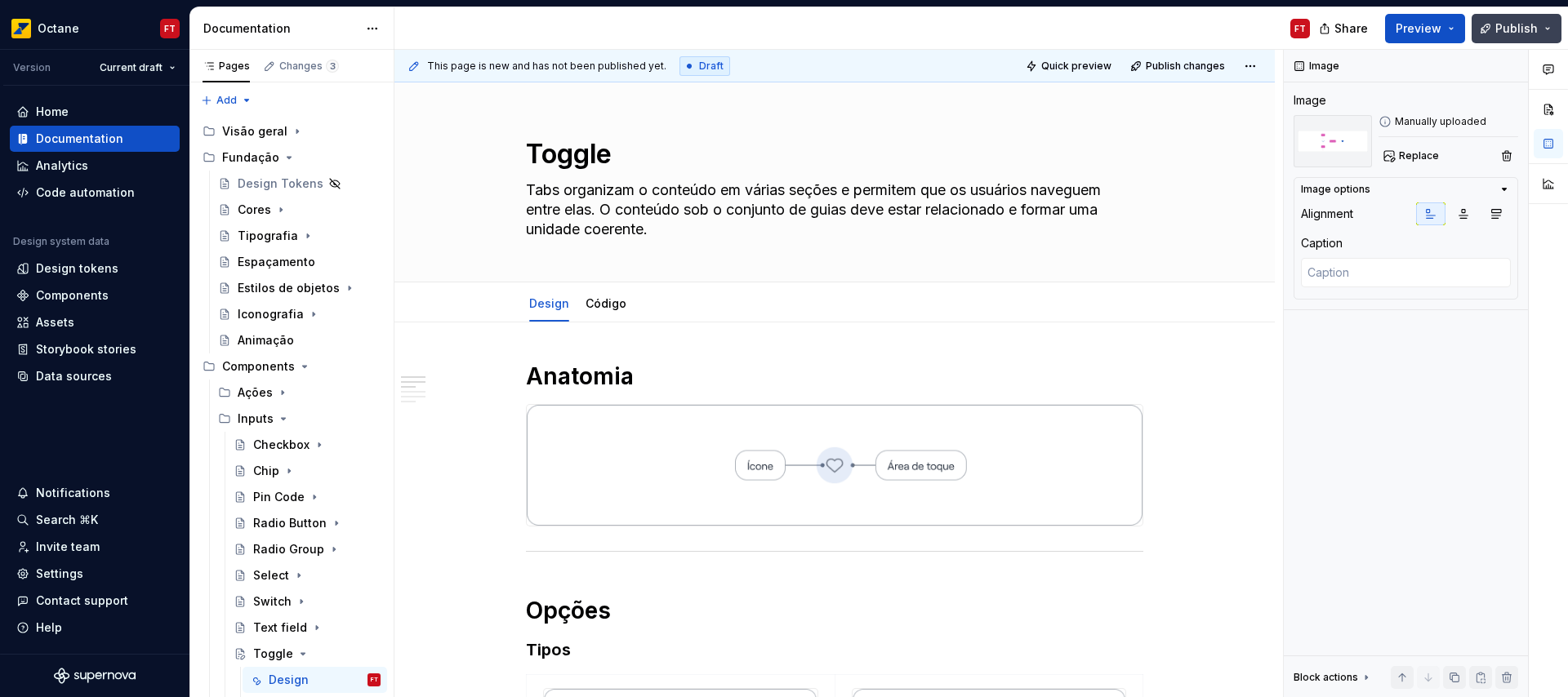
click at [1500, 22] on span "Publish" at bounding box center [1516, 28] width 42 height 17
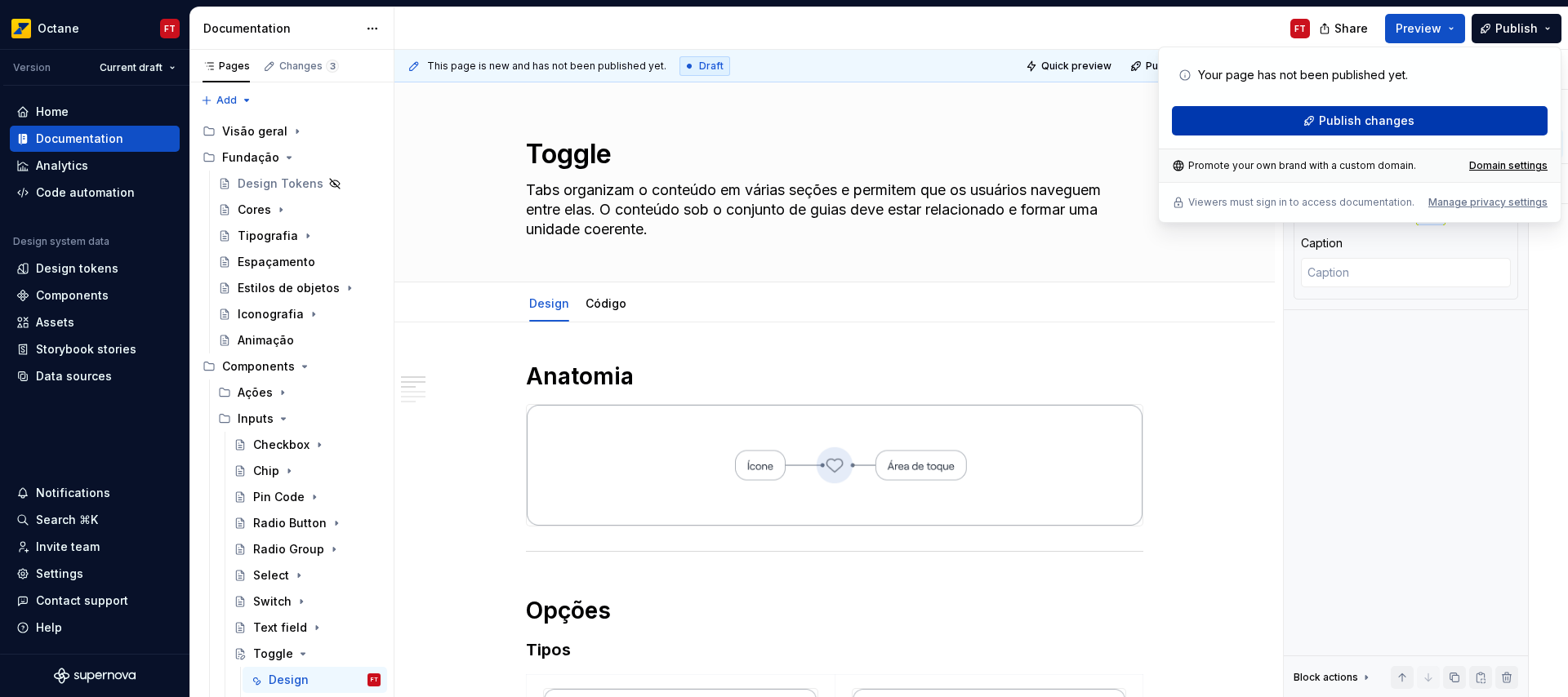
click at [1378, 124] on span "Publish changes" at bounding box center [1367, 121] width 95 height 17
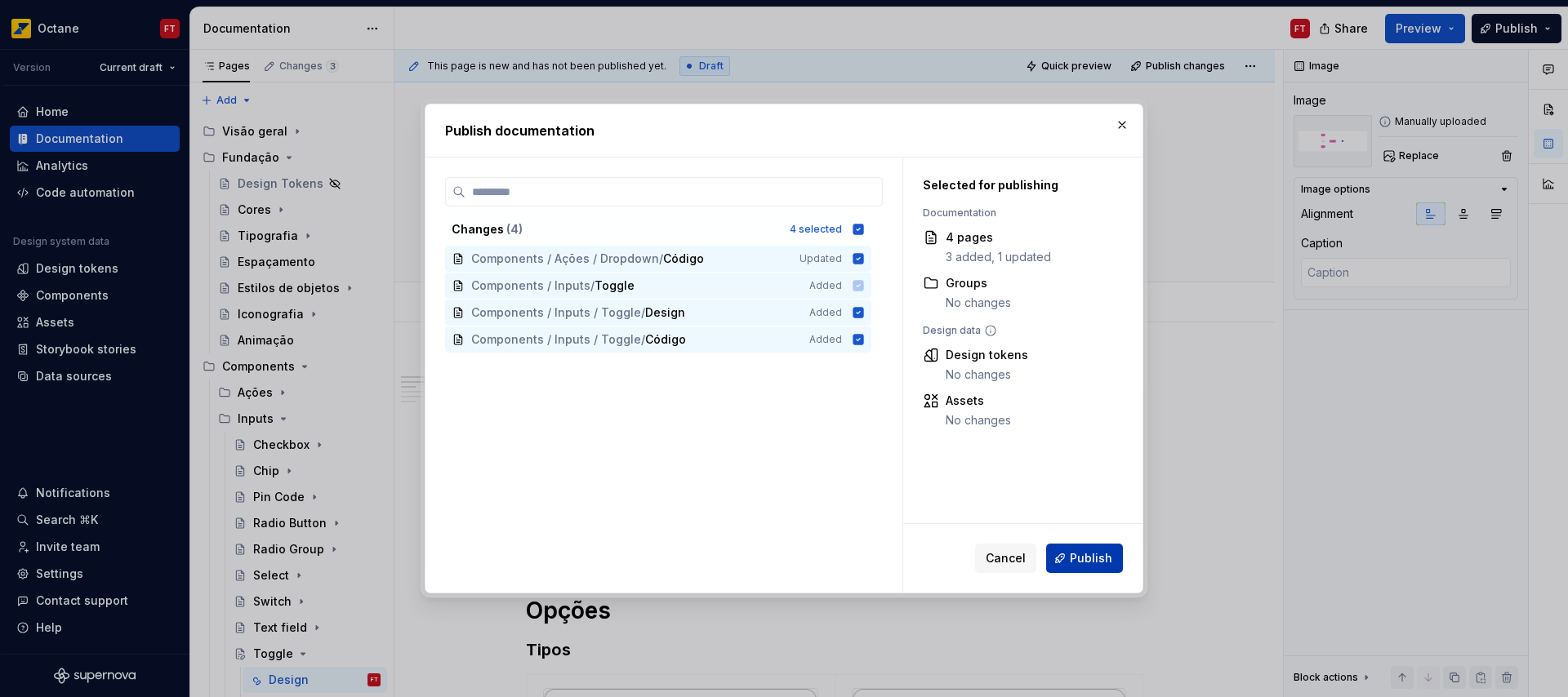
click at [1095, 552] on span "Publish" at bounding box center [1091, 558] width 42 height 17
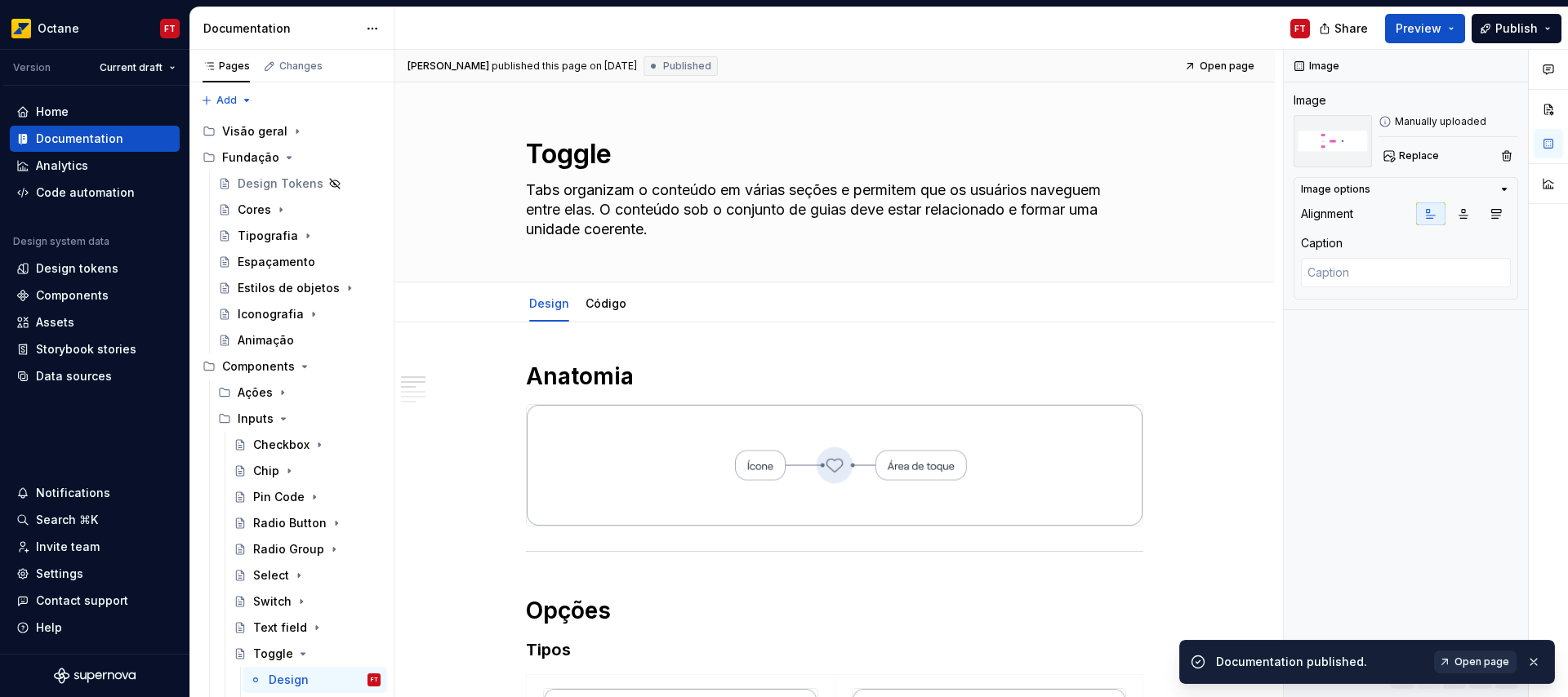
click at [1493, 665] on span "Open page" at bounding box center [1482, 662] width 55 height 13
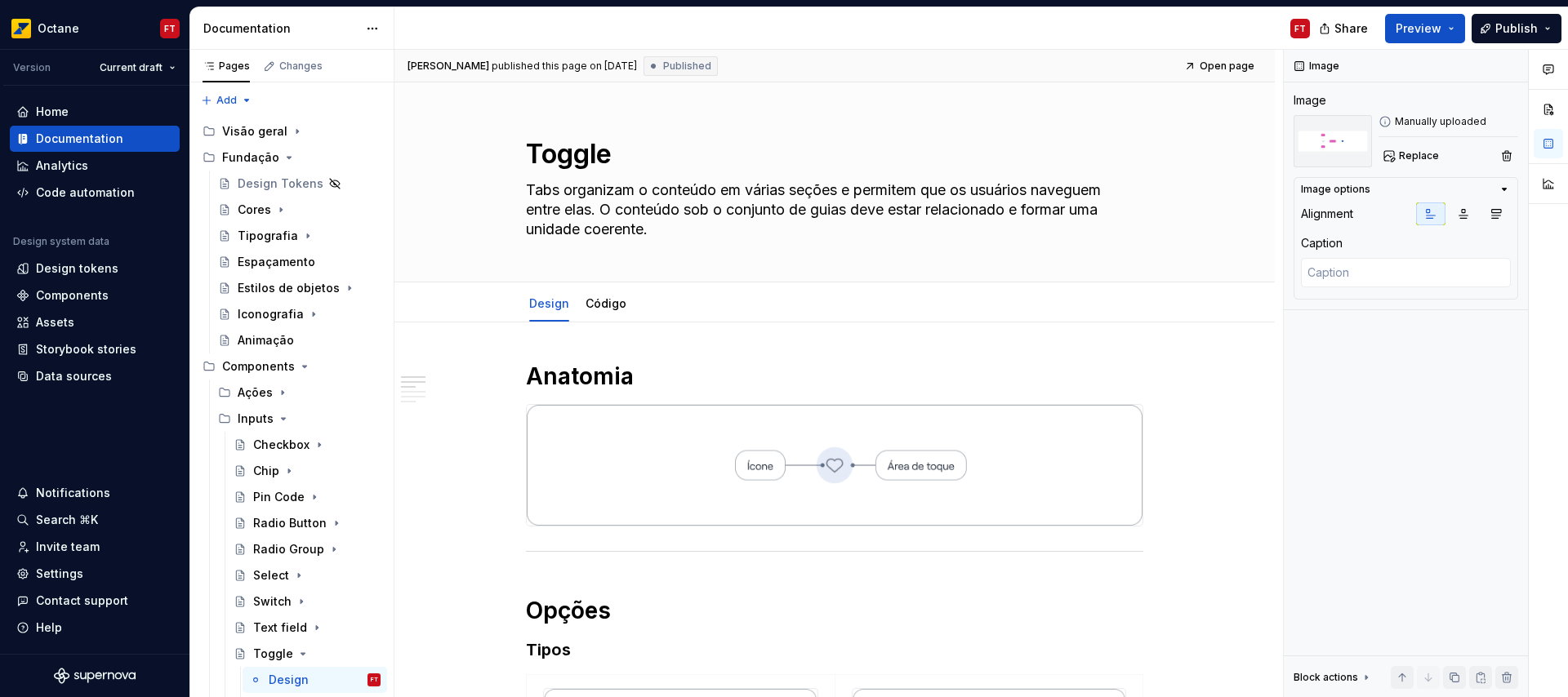
type textarea "*"
